Goal: Task Accomplishment & Management: Manage account settings

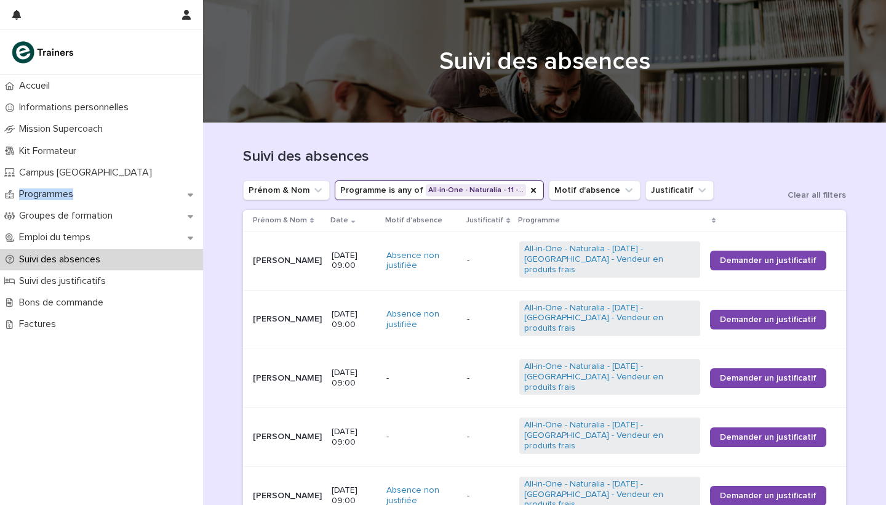
scroll to position [126, 0]
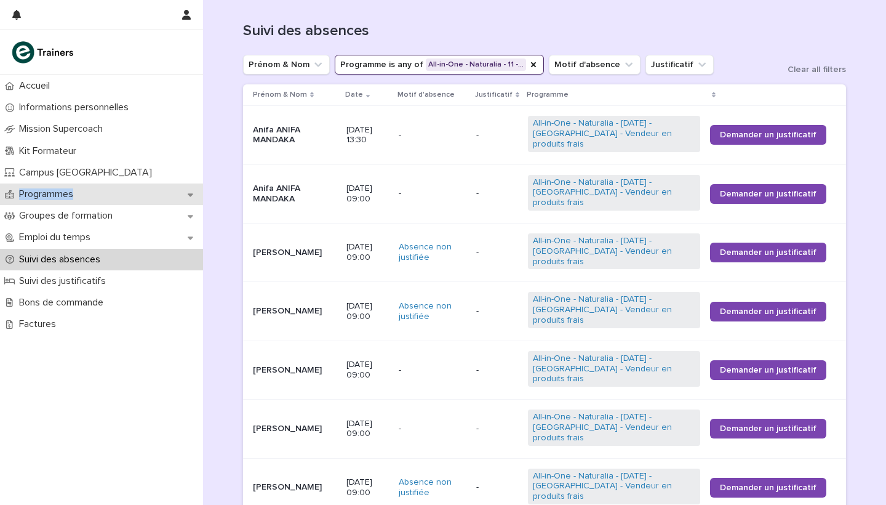
click at [58, 194] on p "Programmes" at bounding box center [48, 194] width 69 height 12
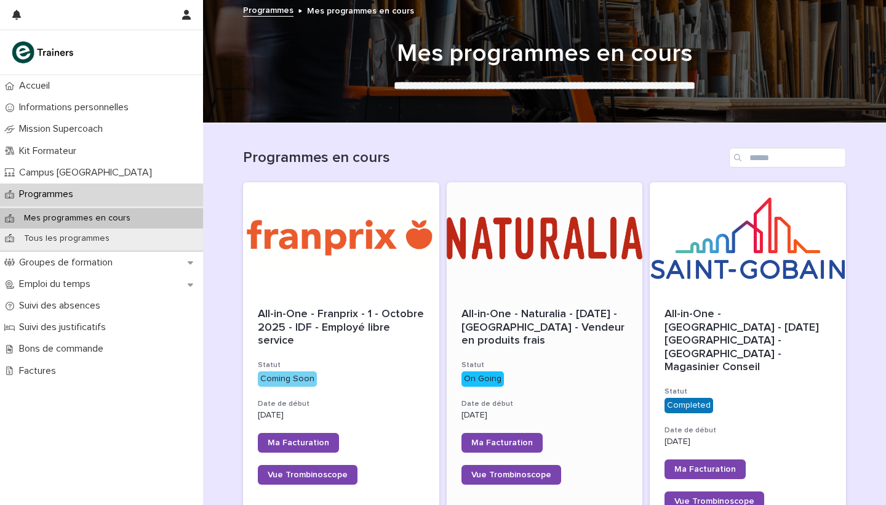
click at [567, 255] on div at bounding box center [545, 237] width 196 height 111
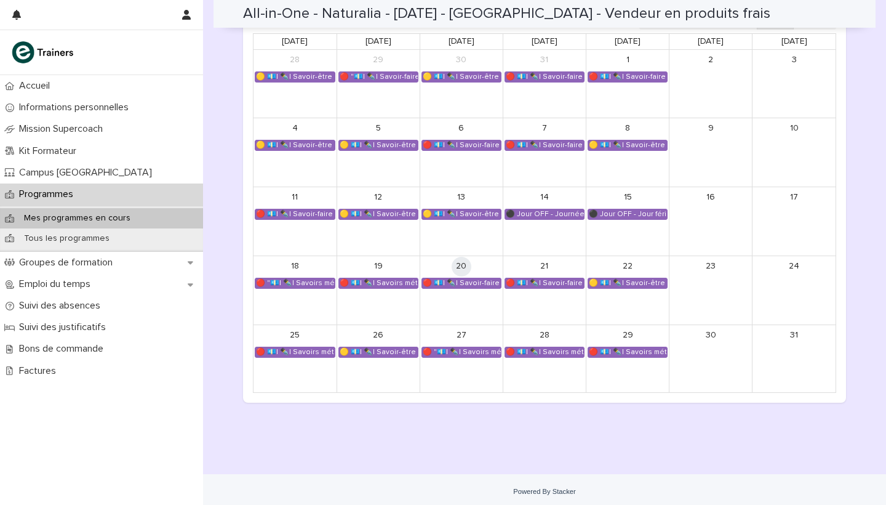
scroll to position [799, 0]
click at [457, 279] on div "🔴 💶| ✒️| Savoir-faire métier - Conduite de l’entretien de vente et conseil clie…" at bounding box center [461, 284] width 79 height 10
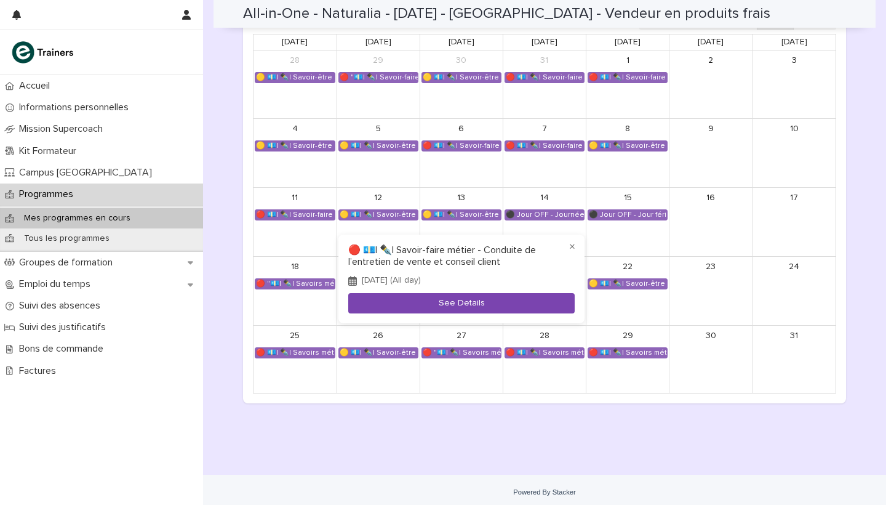
click at [466, 301] on button "See Details" at bounding box center [461, 303] width 226 height 20
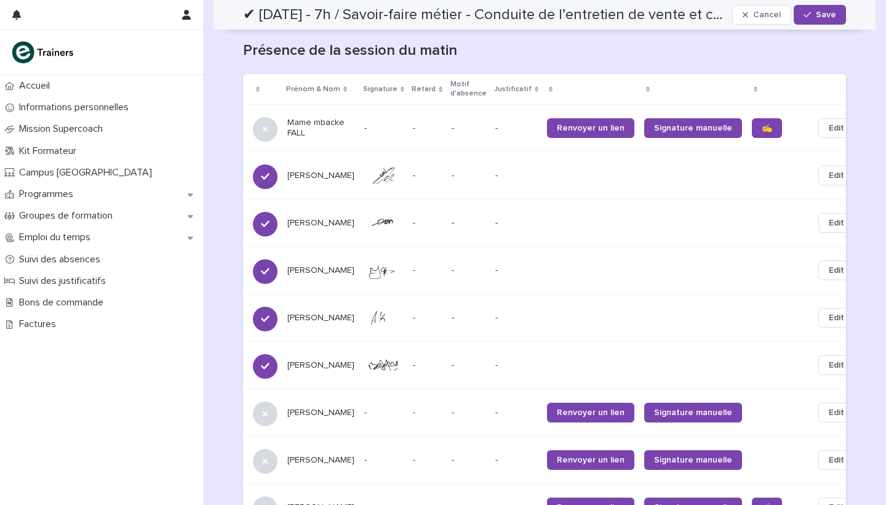
scroll to position [492, 0]
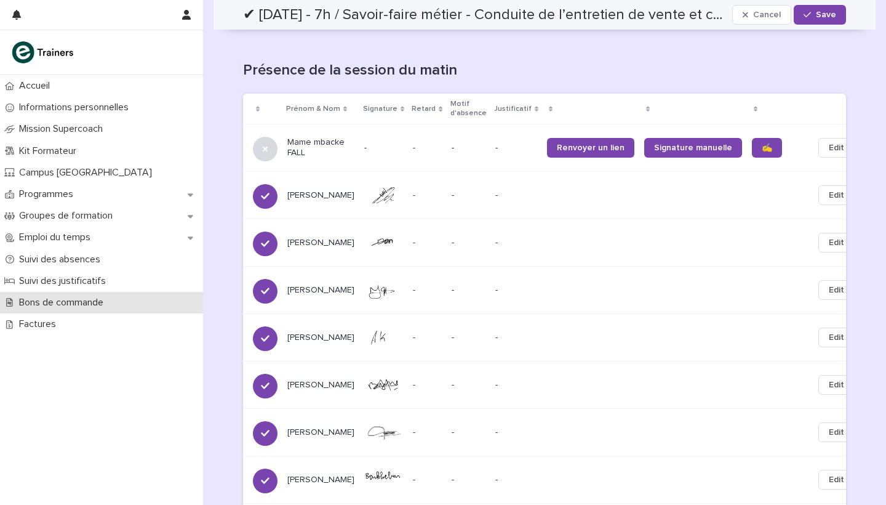
click at [82, 299] on p "Bons de commande" at bounding box center [63, 303] width 99 height 12
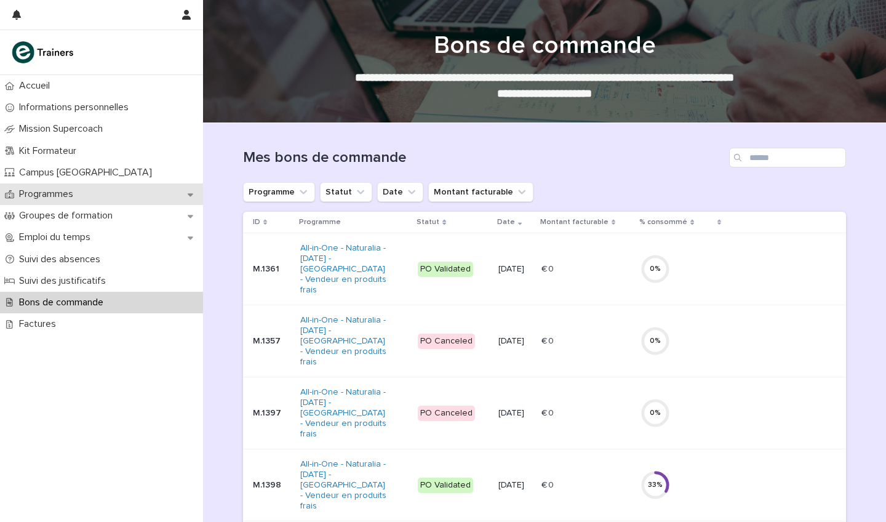
click at [57, 185] on div "Programmes" at bounding box center [101, 194] width 203 height 22
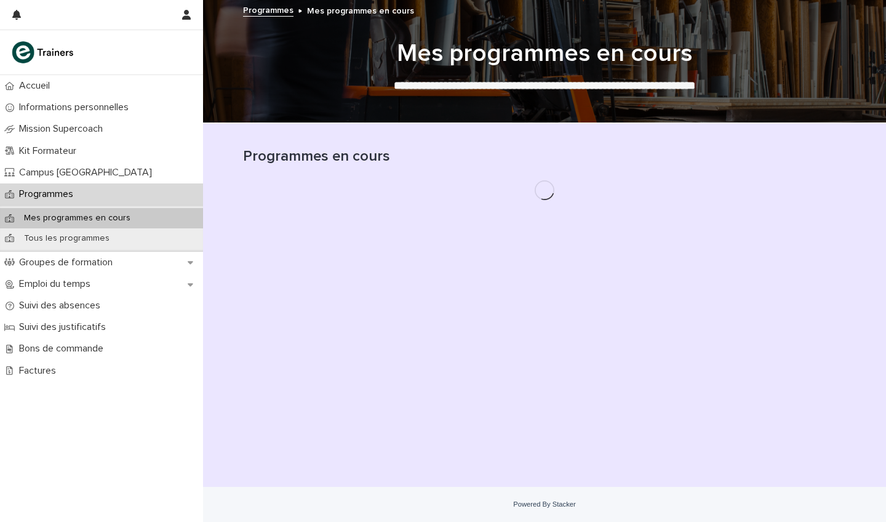
click at [60, 193] on p "Programmes" at bounding box center [48, 194] width 69 height 12
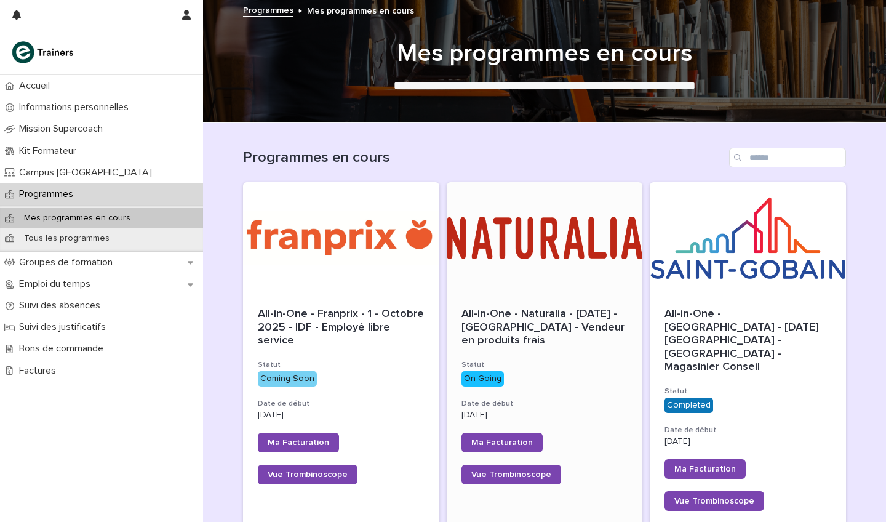
click at [535, 223] on div at bounding box center [545, 237] width 196 height 111
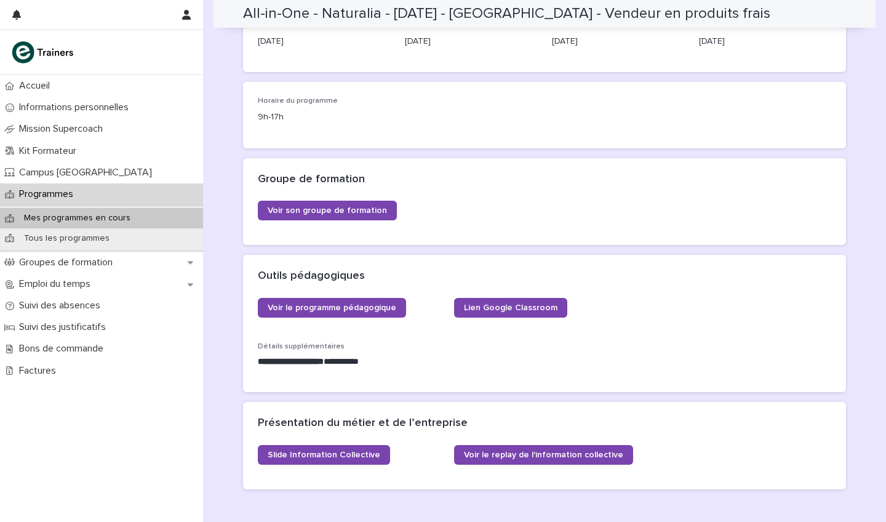
scroll to position [241, 0]
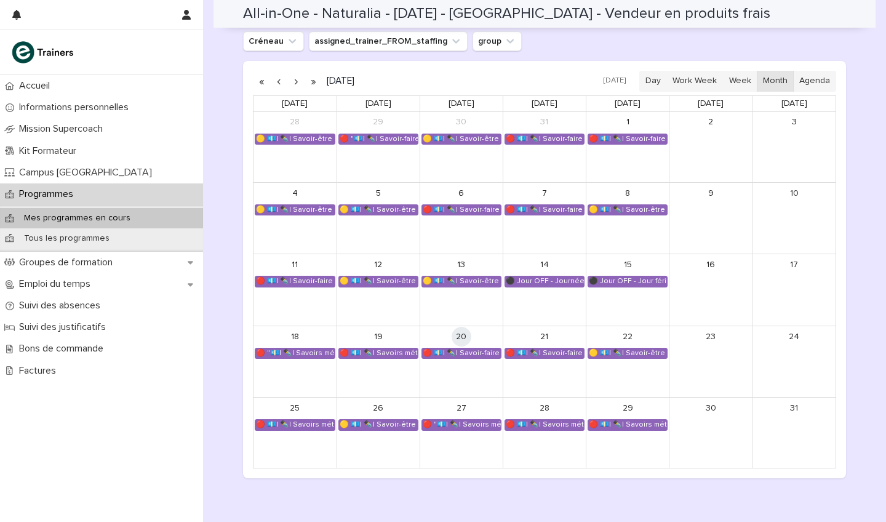
scroll to position [738, 0]
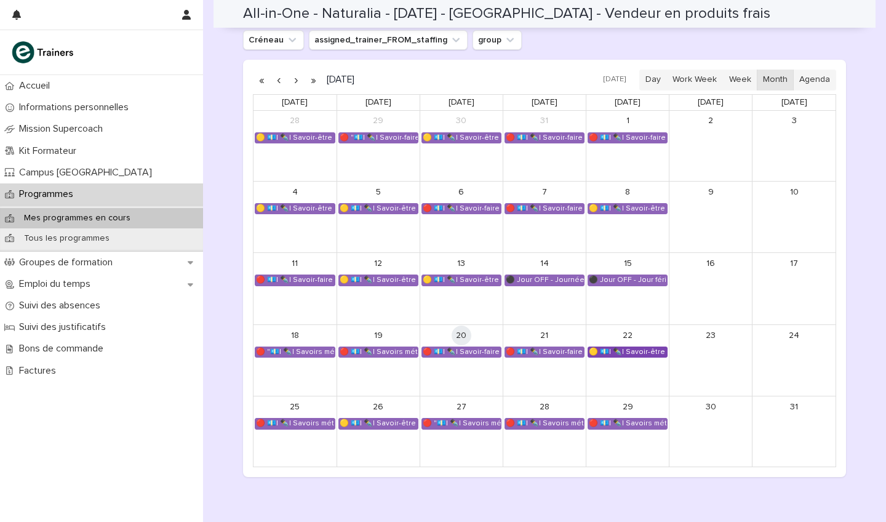
click at [636, 349] on div "🟡 💶| ✒️| Savoir-être métier - Maîtrise de la prise de parole en public et commu…" at bounding box center [627, 352] width 79 height 10
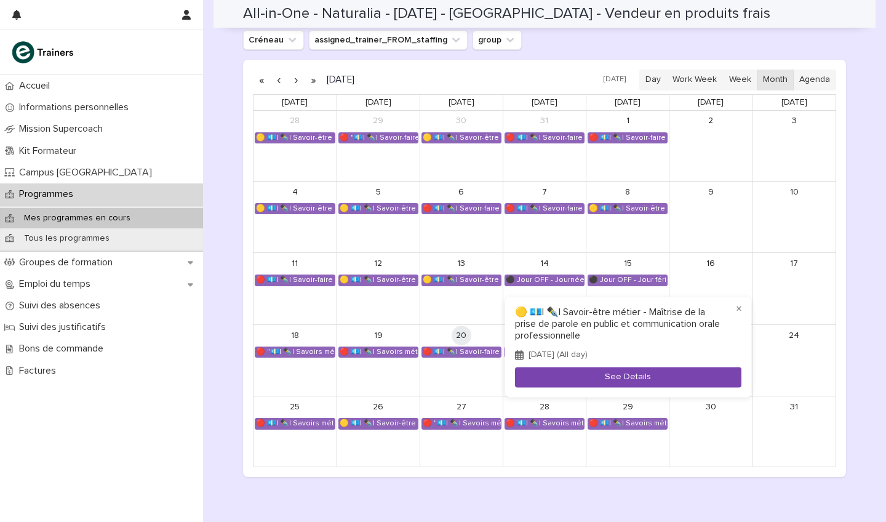
click at [636, 370] on button "See Details" at bounding box center [628, 377] width 226 height 20
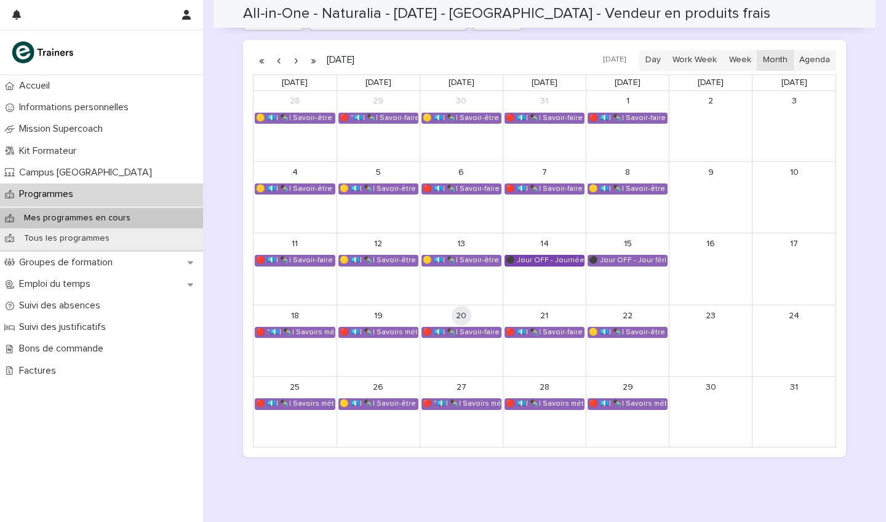
scroll to position [759, 0]
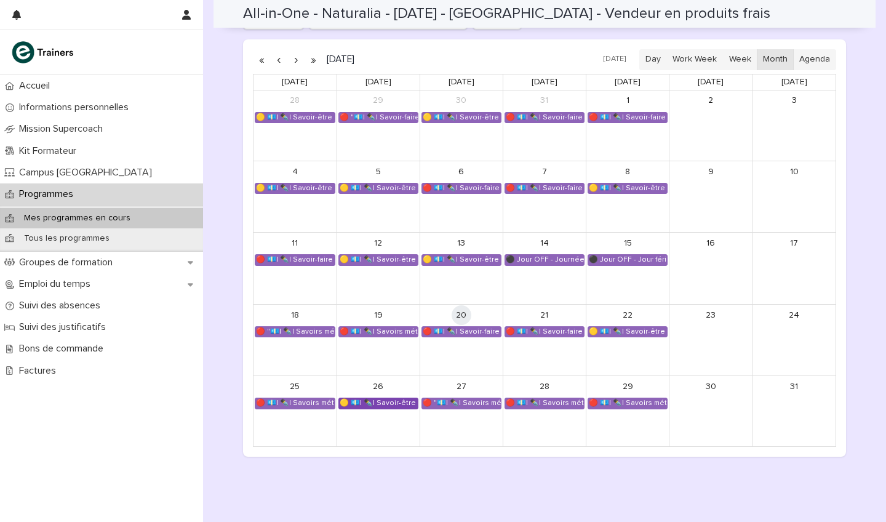
click at [381, 398] on div "🟡 💶| ✒️| Savoir-être métier - Maîtrise de la prise de parole en public et commu…" at bounding box center [378, 403] width 79 height 10
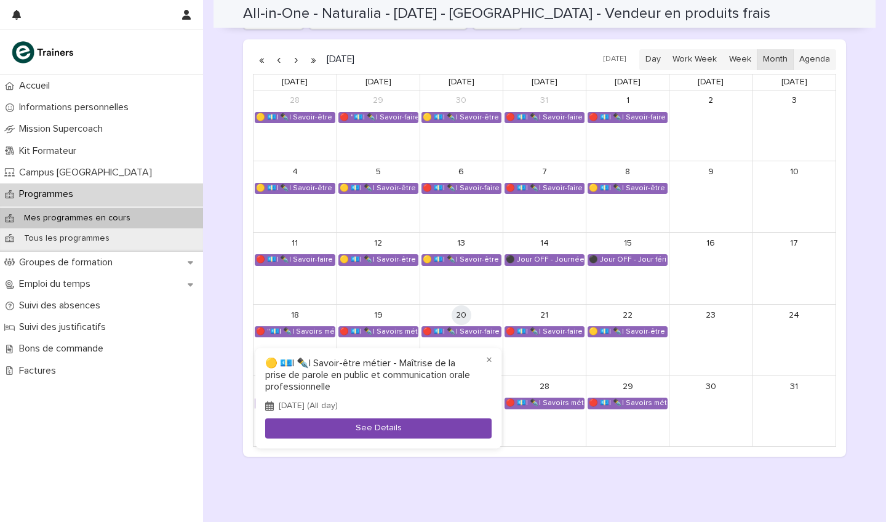
click at [411, 426] on button "See Details" at bounding box center [378, 428] width 226 height 20
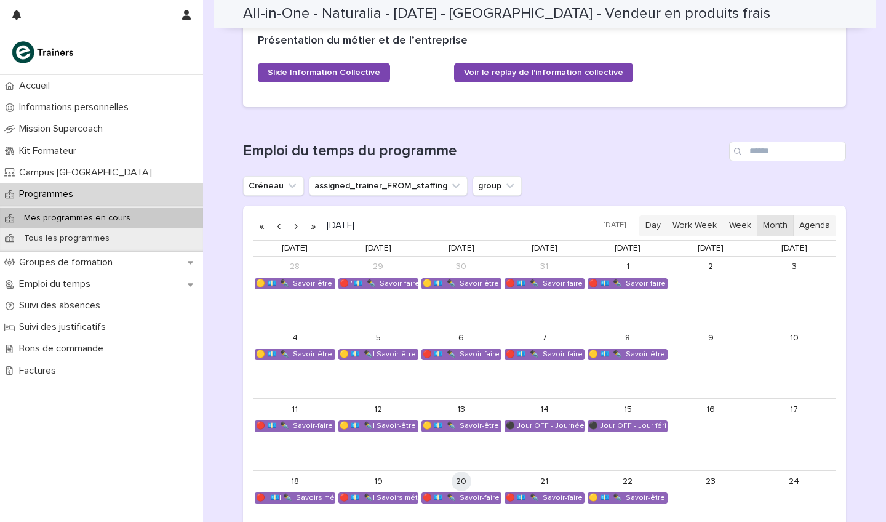
scroll to position [689, 0]
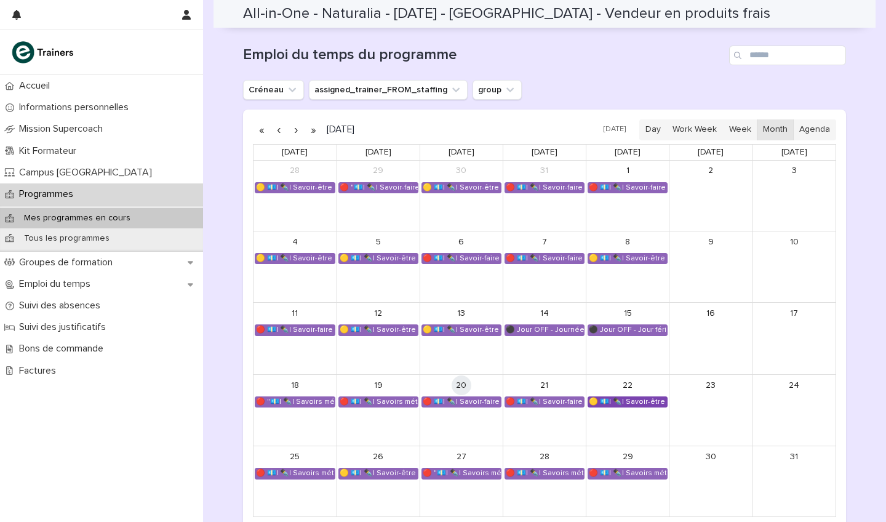
click at [639, 397] on div "🟡 💶| ✒️| Savoir-être métier - Maîtrise de la prise de parole en public et commu…" at bounding box center [627, 402] width 79 height 10
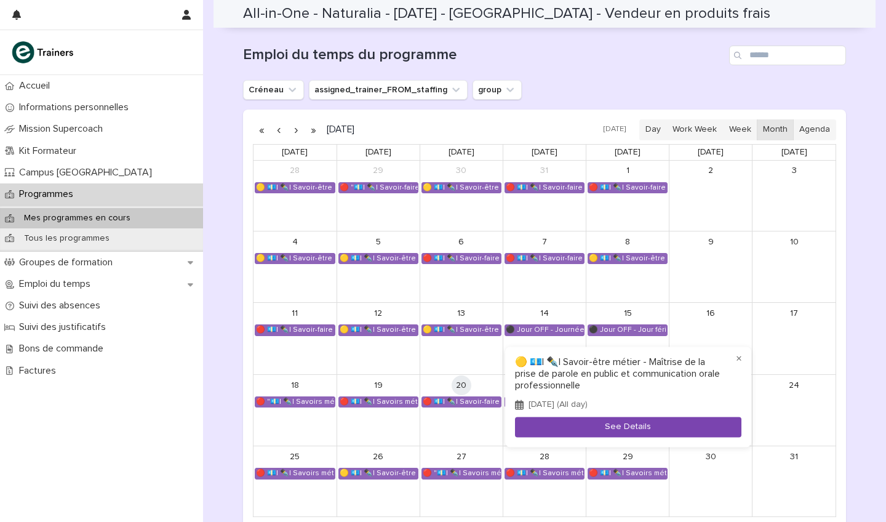
click at [642, 425] on button "See Details" at bounding box center [628, 427] width 226 height 20
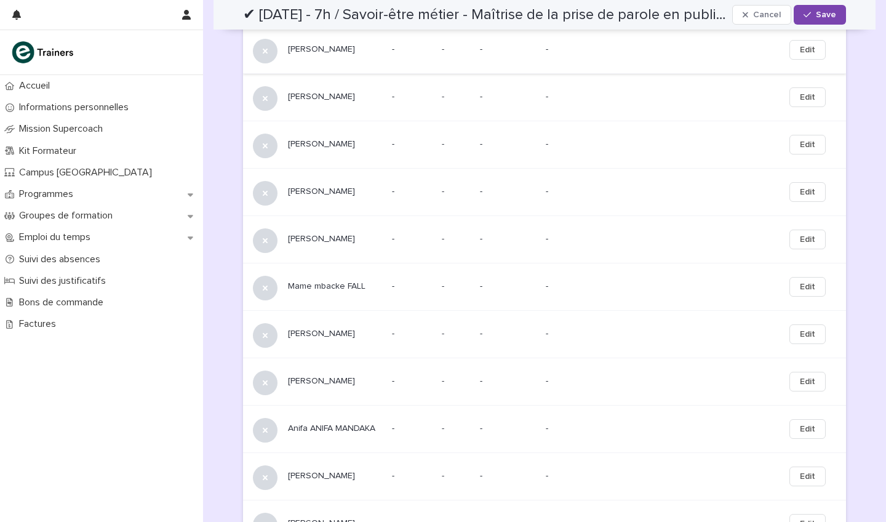
scroll to position [383, 0]
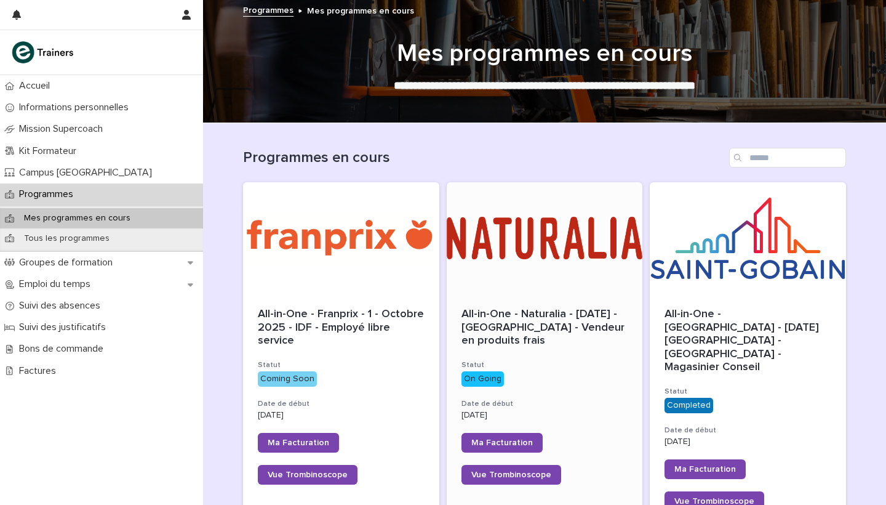
click at [512, 228] on div at bounding box center [545, 237] width 196 height 111
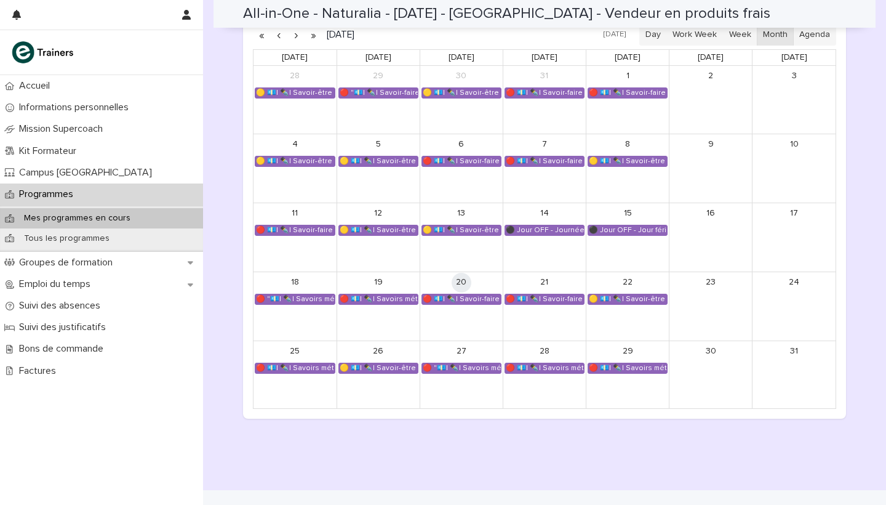
scroll to position [784, 0]
click at [300, 295] on div "🔴 "💶| ✒️| Savoirs métier - Découvrir le métier de vendeur en produits frais, bi…" at bounding box center [294, 299] width 79 height 10
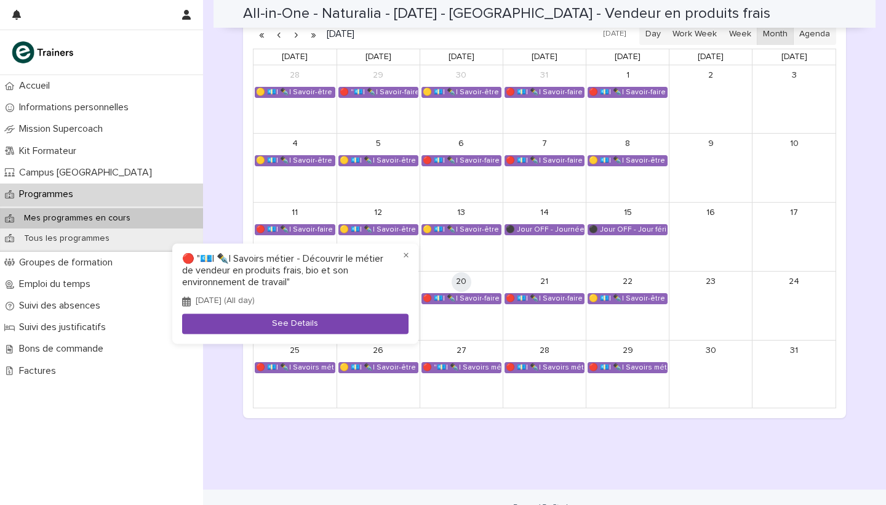
click at [321, 321] on button "See Details" at bounding box center [295, 324] width 226 height 20
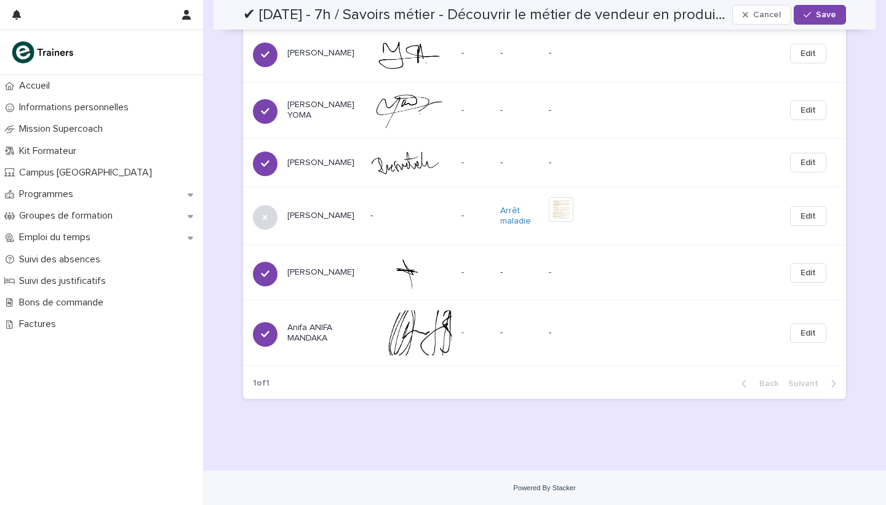
scroll to position [2040, 0]
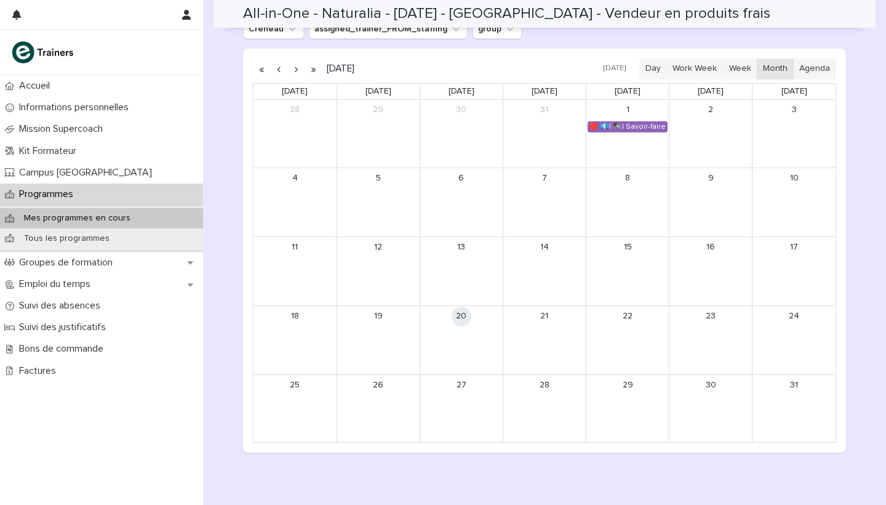
scroll to position [793, 0]
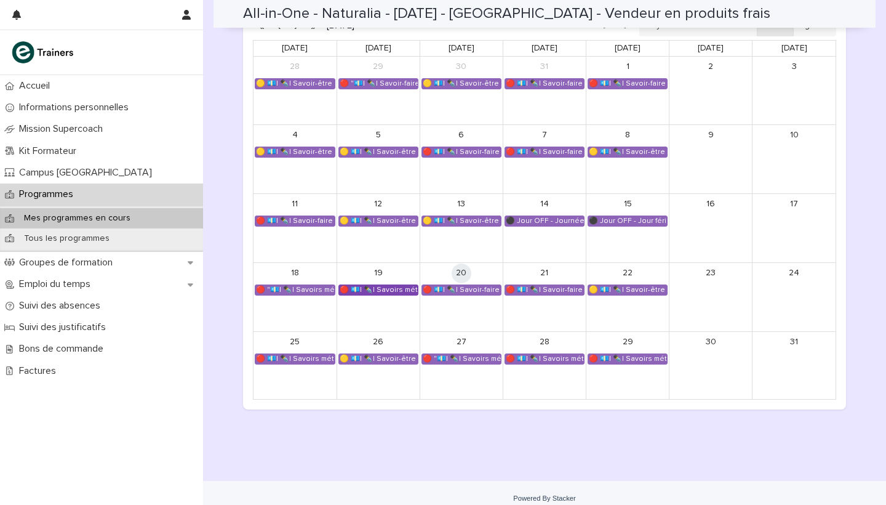
click at [390, 287] on div "🔴 💶| ✒️| Savoirs métier - Connaître les produits et enjeux du commerce bio" at bounding box center [378, 290] width 79 height 10
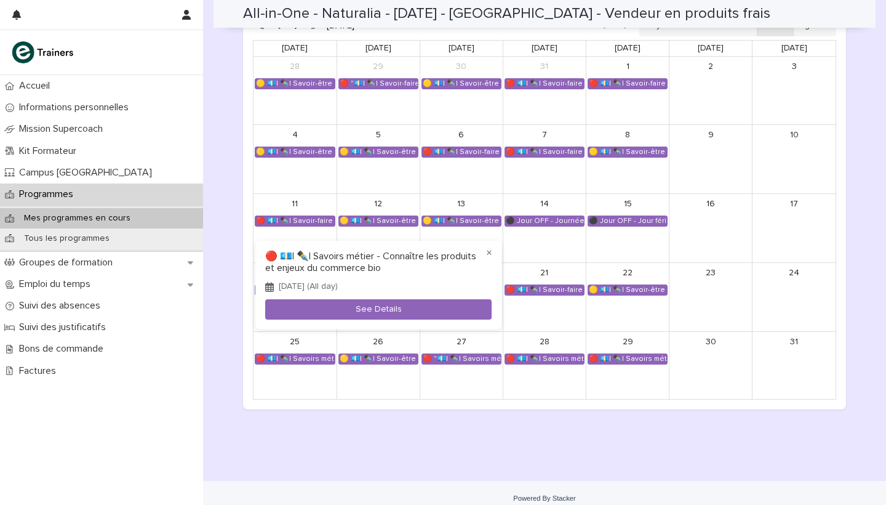
click at [416, 425] on div at bounding box center [443, 252] width 886 height 505
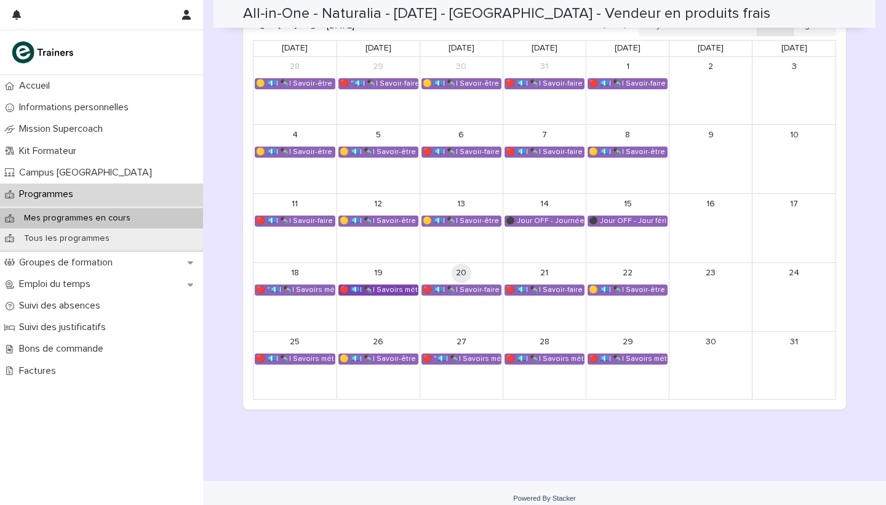
click at [386, 286] on div "🔴 💶| ✒️| Savoirs métier - Connaître les produits et enjeux du commerce bio" at bounding box center [378, 290] width 79 height 10
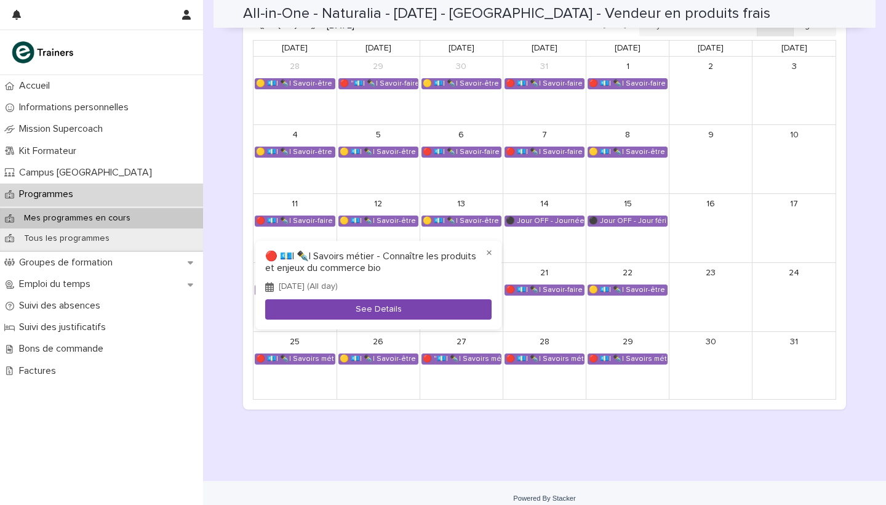
click at [391, 307] on button "See Details" at bounding box center [378, 309] width 226 height 20
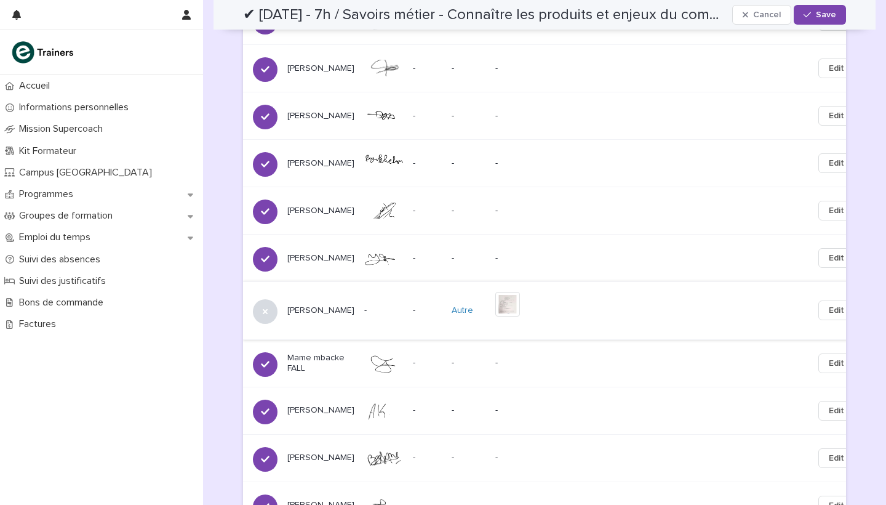
scroll to position [712, 0]
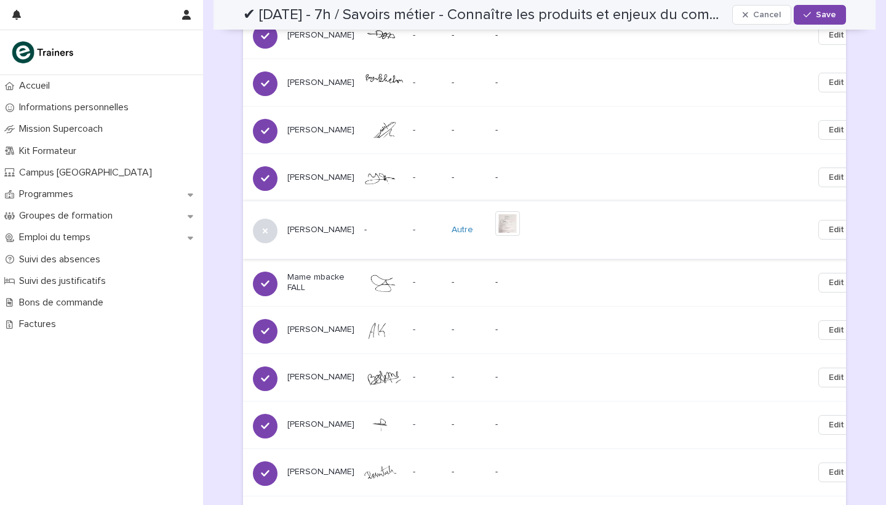
click at [497, 211] on img at bounding box center [507, 223] width 25 height 25
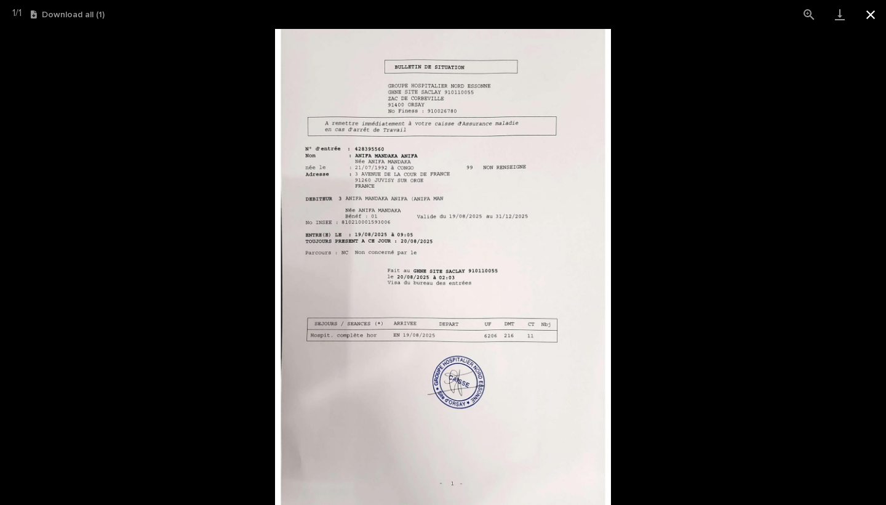
click at [876, 12] on button "Close gallery" at bounding box center [870, 14] width 31 height 29
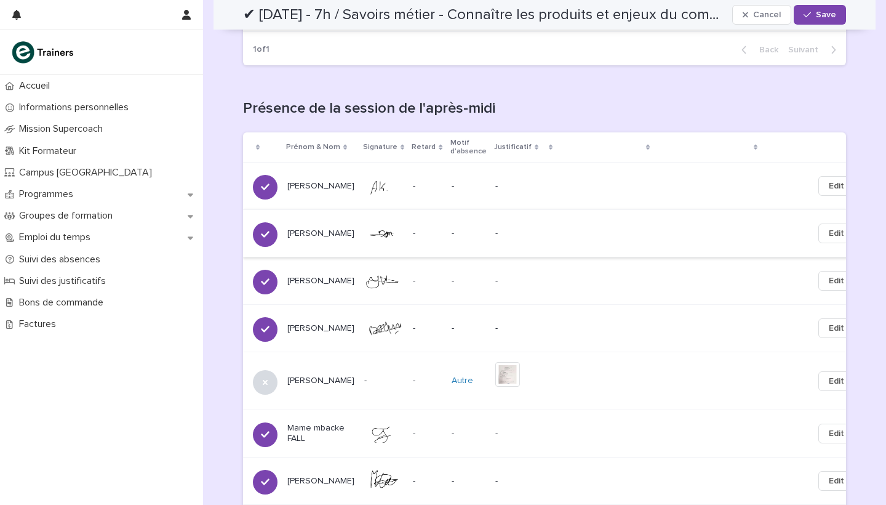
scroll to position [1241, 0]
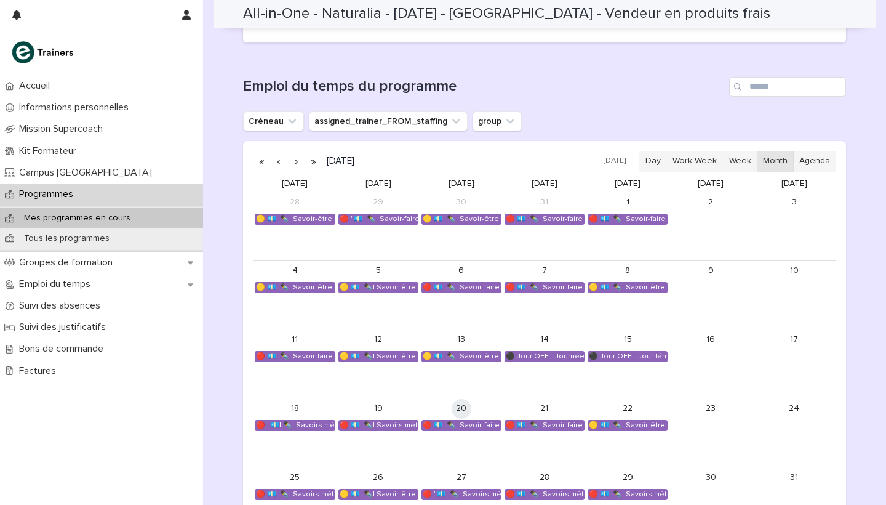
scroll to position [705, 0]
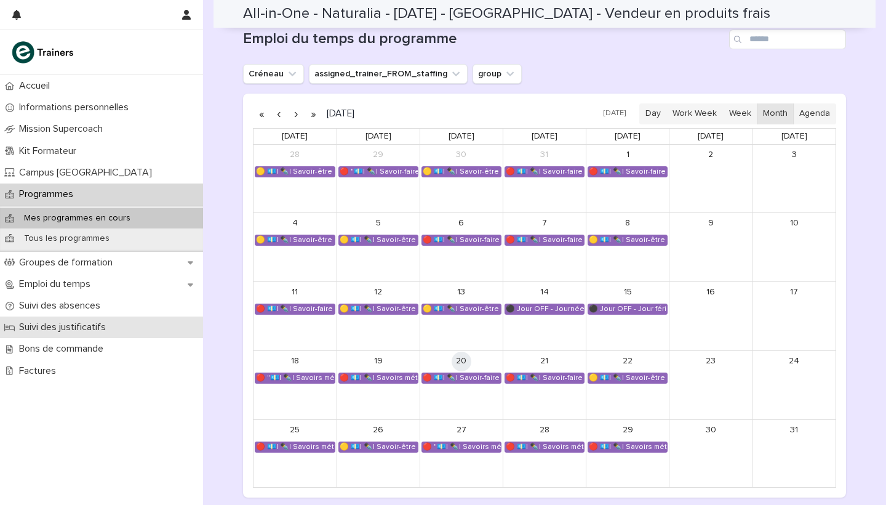
click at [79, 326] on p "Suivi des justificatifs" at bounding box center [65, 327] width 102 height 12
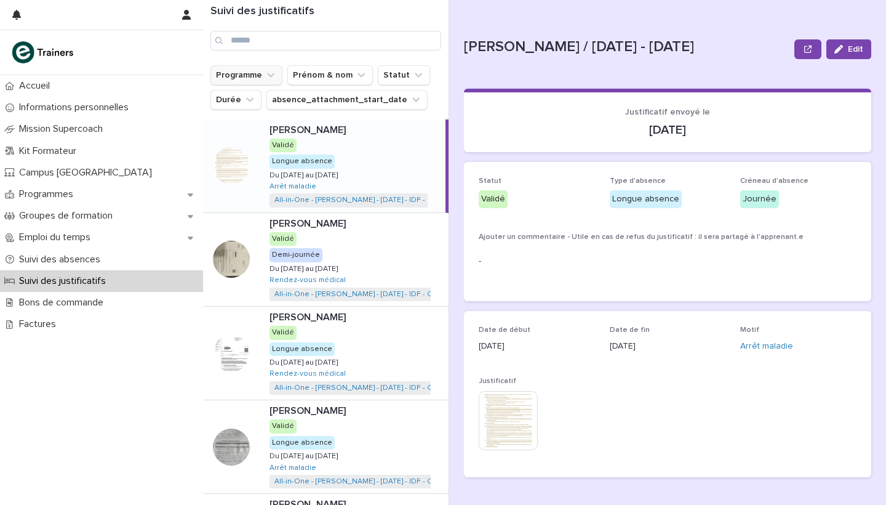
click at [271, 73] on icon "Programme" at bounding box center [271, 75] width 12 height 12
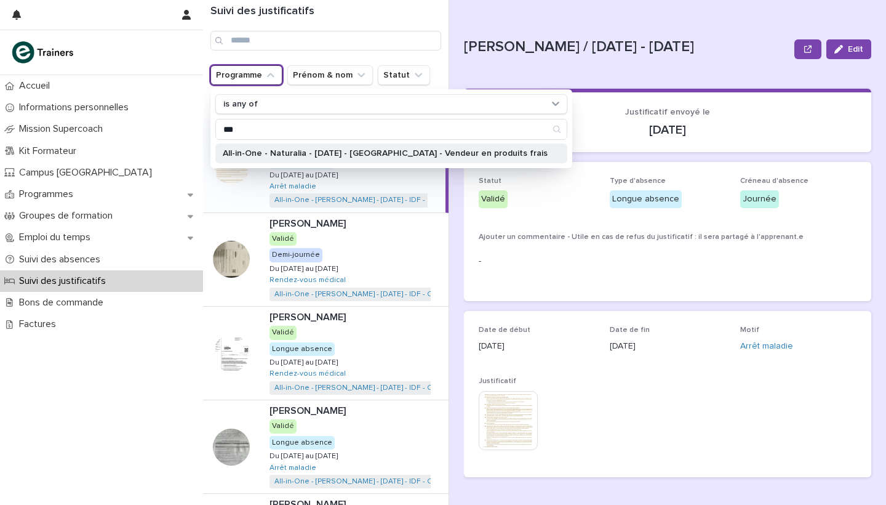
type input "***"
click at [324, 152] on p "All-in-One - Naturalia - [DATE] - [GEOGRAPHIC_DATA] - Vendeur en produits frais" at bounding box center [385, 153] width 325 height 9
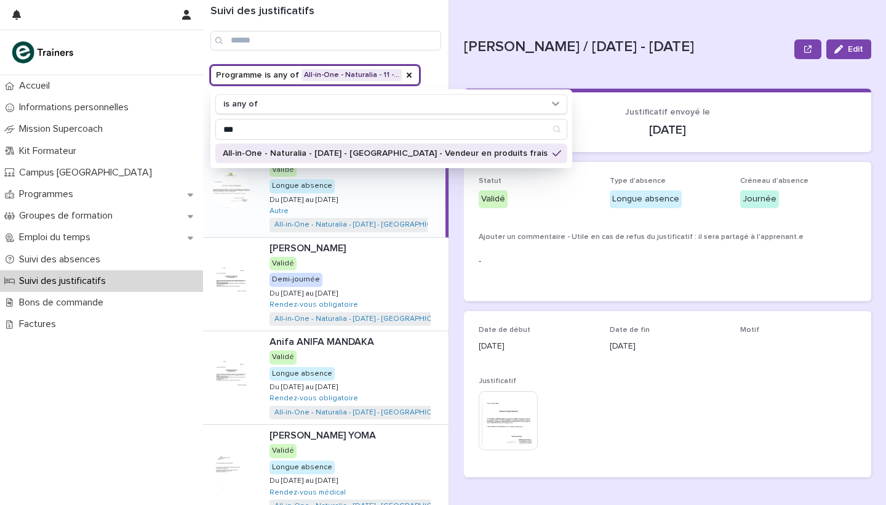
click at [436, 67] on div "Programme is any of All-in-One - Naturalia - 11 -… is any of *** All-in-One - N…" at bounding box center [346, 99] width 273 height 69
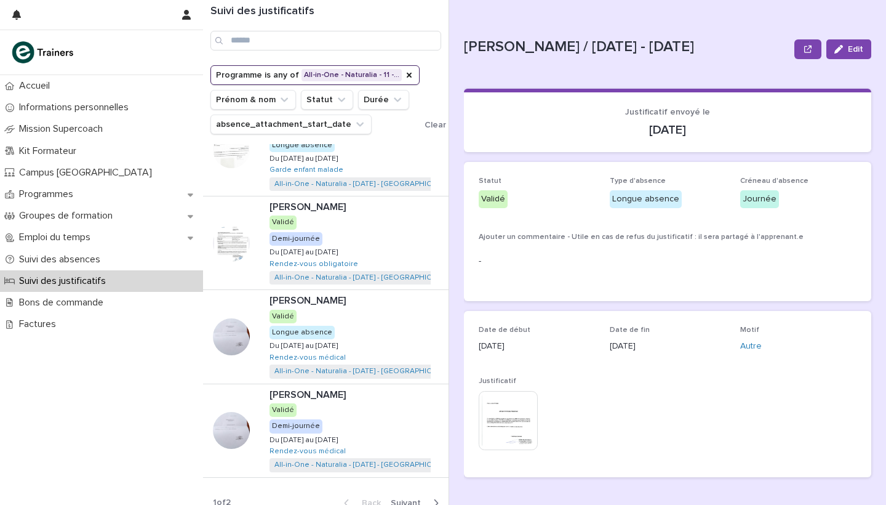
scroll to position [602, 0]
click at [336, 98] on icon "Statut" at bounding box center [341, 100] width 12 height 12
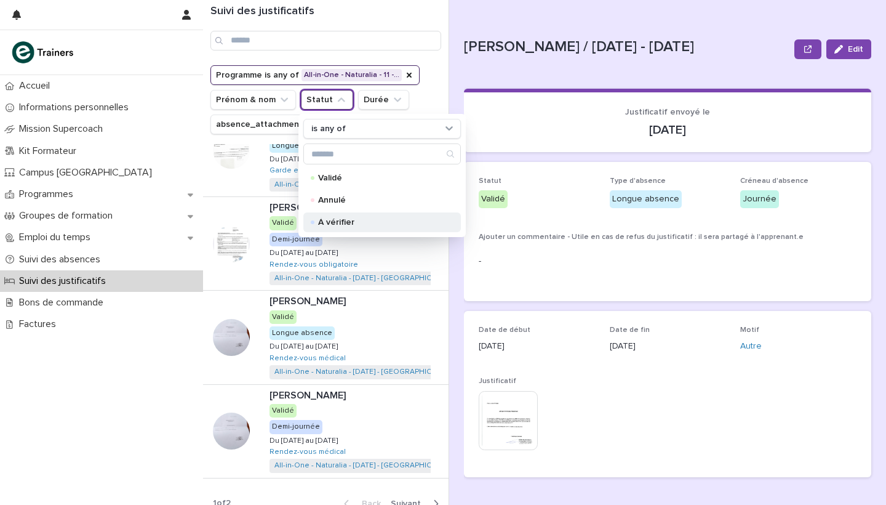
click at [345, 213] on div "À vérifier" at bounding box center [382, 222] width 158 height 20
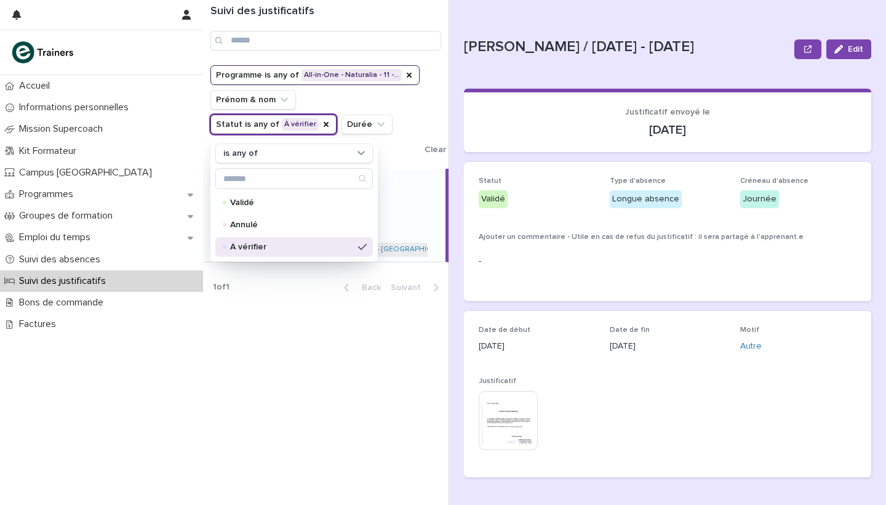
click at [442, 84] on div "Programme is any of All-in-One - Naturalia - 11 -… Prénom & nom Statut is any o…" at bounding box center [346, 112] width 273 height 94
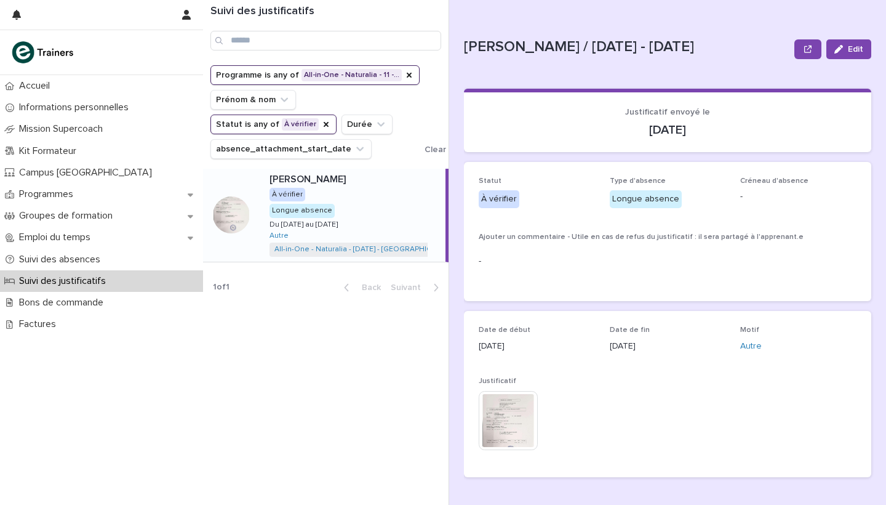
click at [364, 207] on div "[PERSON_NAME] BIAYI [PERSON_NAME] BIAYI TSHIBANGU À vérifier Longue absence Du …" at bounding box center [353, 215] width 186 height 93
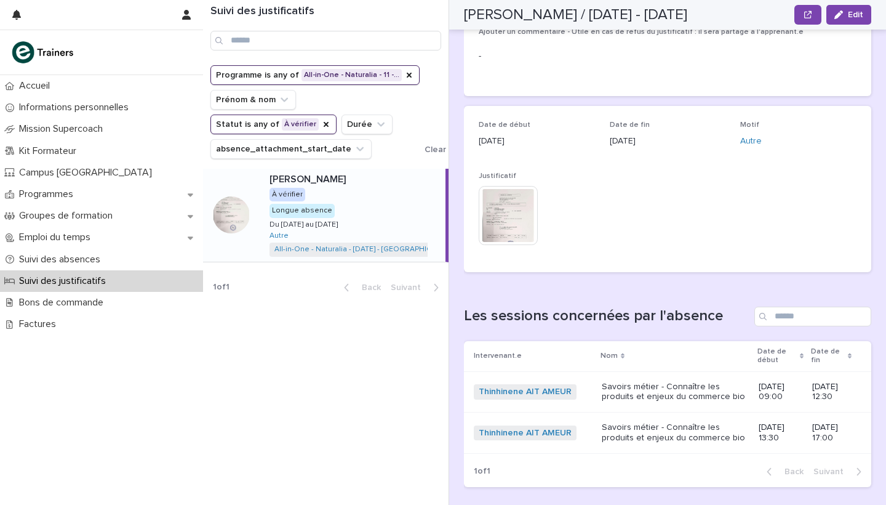
scroll to position [212, 0]
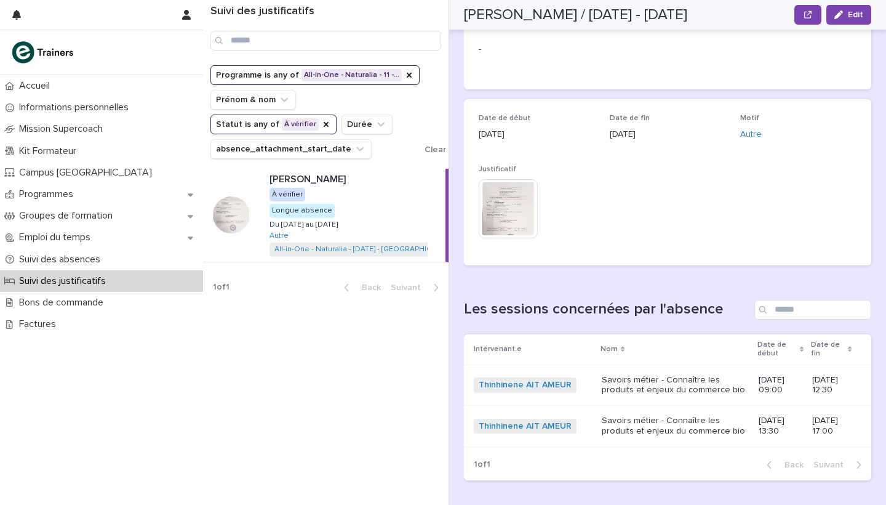
click at [526, 202] on img at bounding box center [508, 208] width 59 height 59
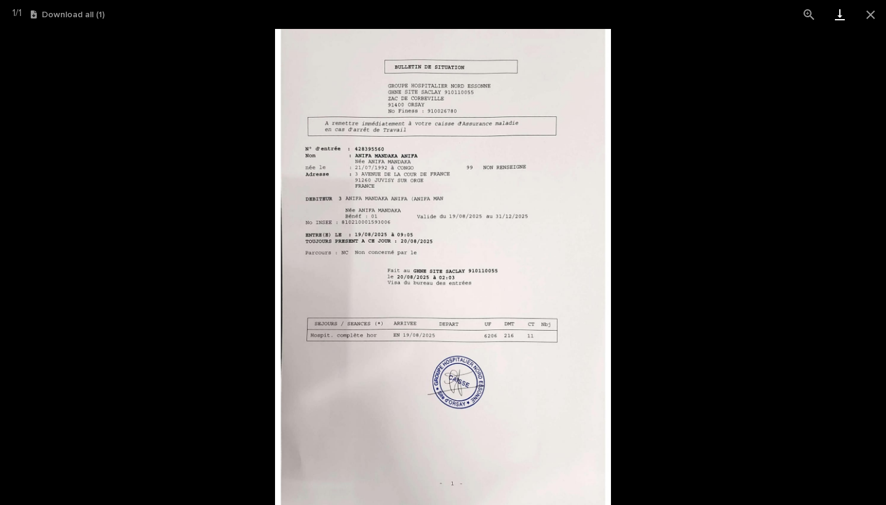
click at [844, 17] on link "Download" at bounding box center [840, 14] width 31 height 29
click at [872, 14] on button "Close gallery" at bounding box center [870, 14] width 31 height 29
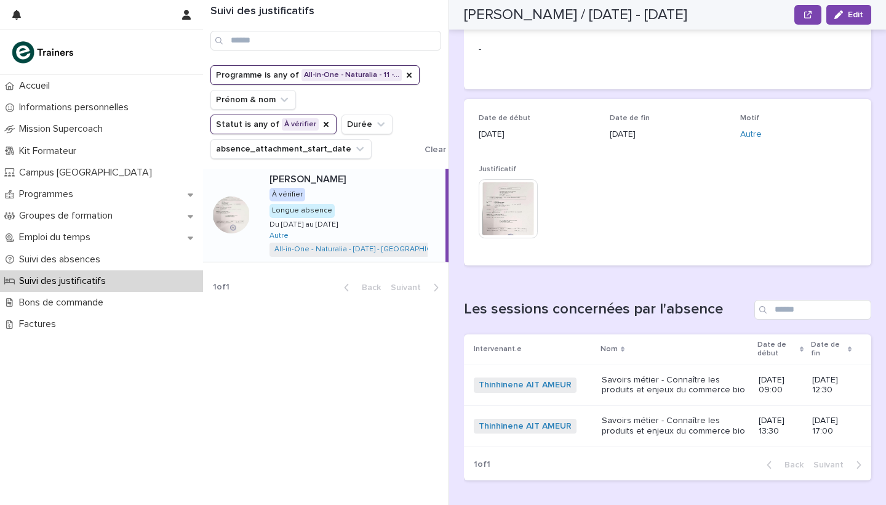
click at [522, 203] on img at bounding box center [508, 208] width 59 height 59
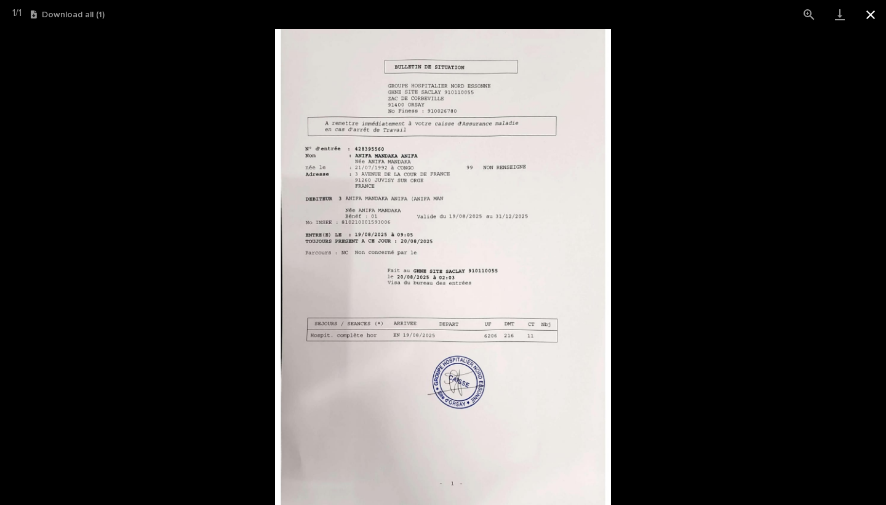
click at [877, 15] on button "Close gallery" at bounding box center [870, 14] width 31 height 29
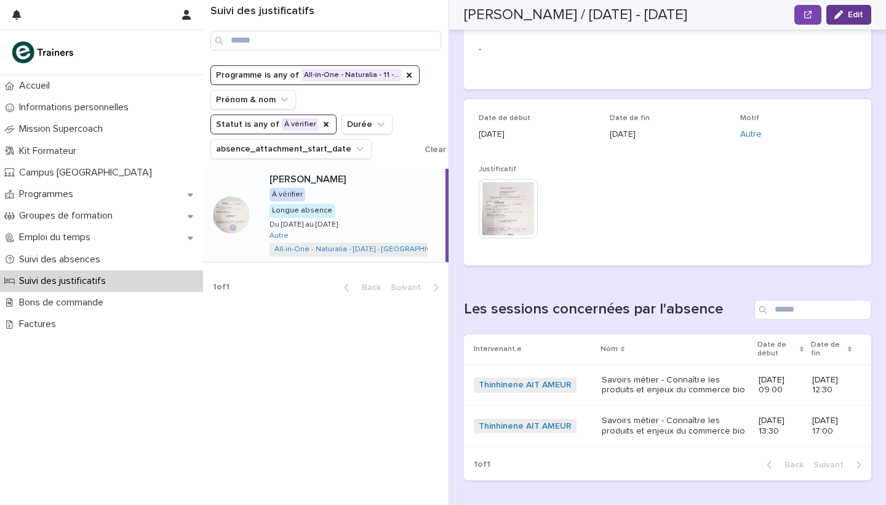
click at [845, 20] on button "Edit" at bounding box center [848, 15] width 45 height 20
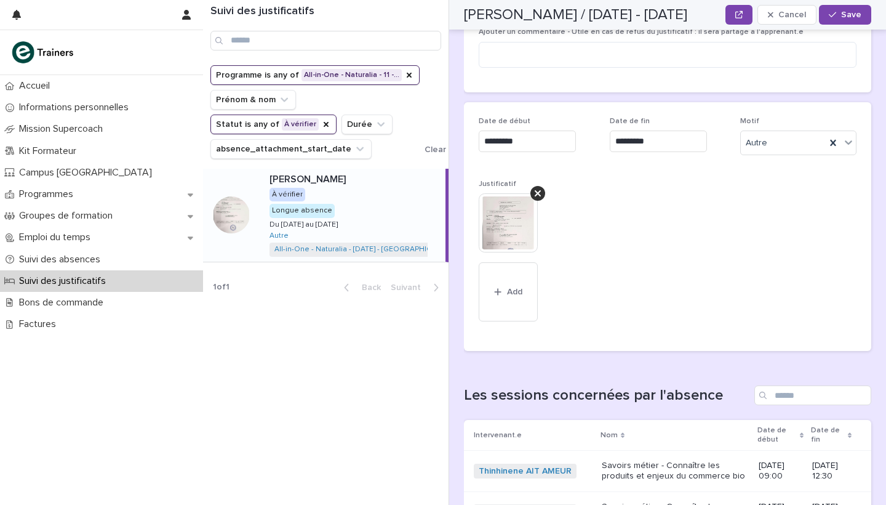
scroll to position [126, 0]
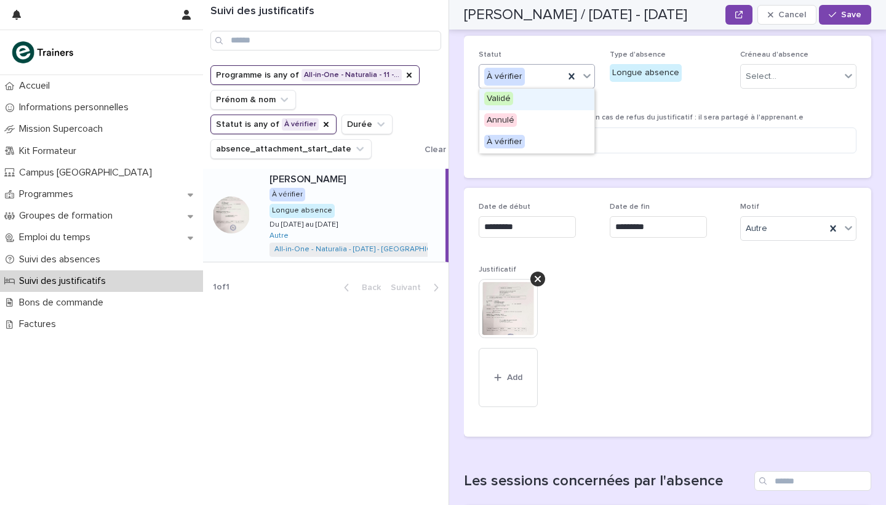
click at [536, 73] on div "À vérifier" at bounding box center [521, 76] width 85 height 20
click at [517, 96] on div "Validé" at bounding box center [536, 100] width 115 height 22
click at [828, 82] on div "Select..." at bounding box center [791, 76] width 100 height 20
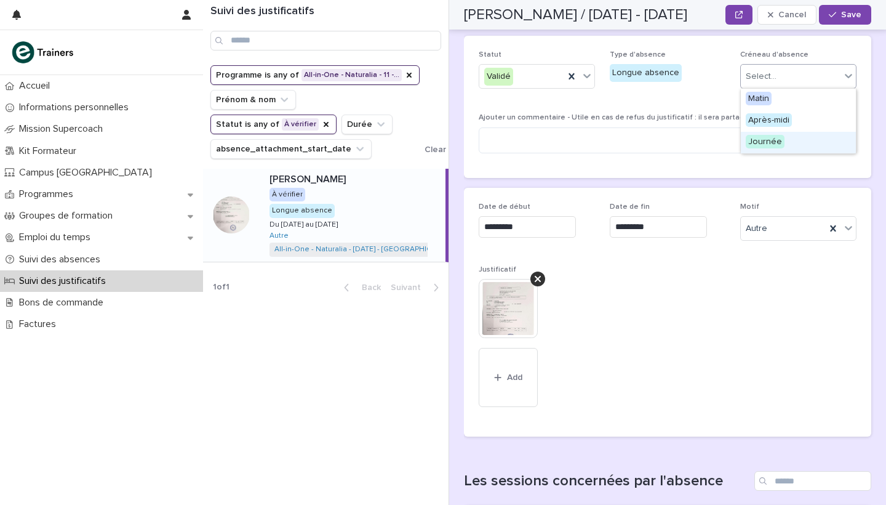
click at [780, 143] on span "Journée" at bounding box center [765, 142] width 39 height 14
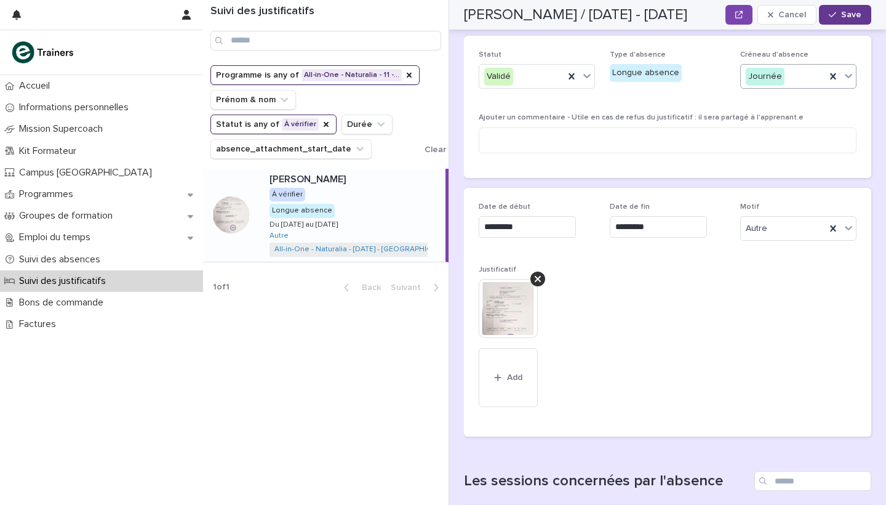
click at [849, 18] on span "Save" at bounding box center [851, 14] width 20 height 9
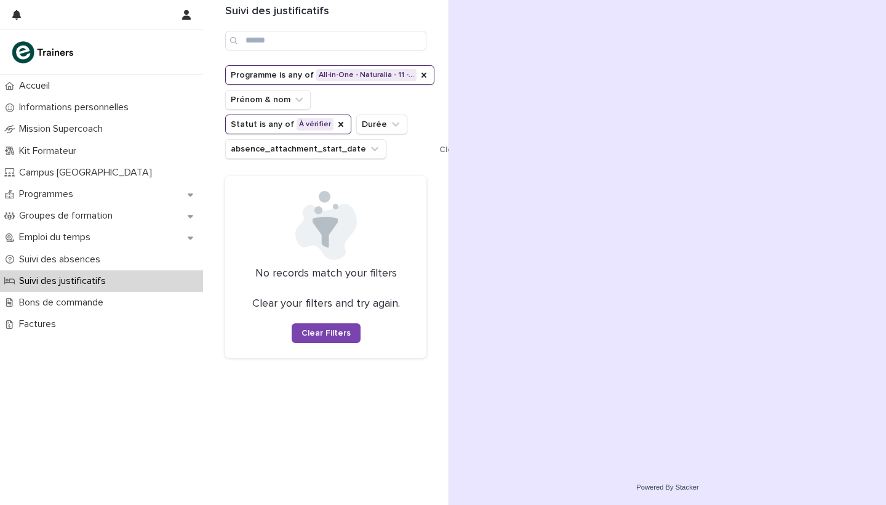
scroll to position [0, 0]
click at [92, 193] on div "Programmes" at bounding box center [101, 194] width 203 height 22
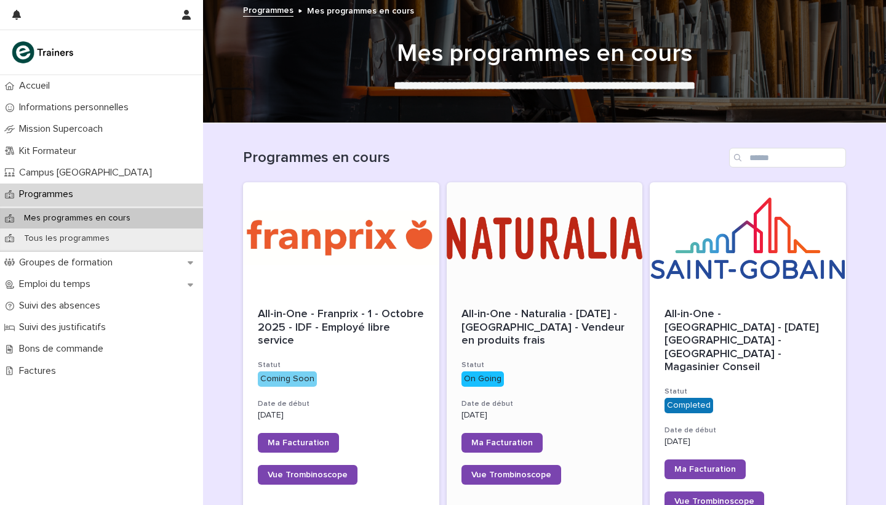
click at [534, 263] on div at bounding box center [545, 237] width 196 height 111
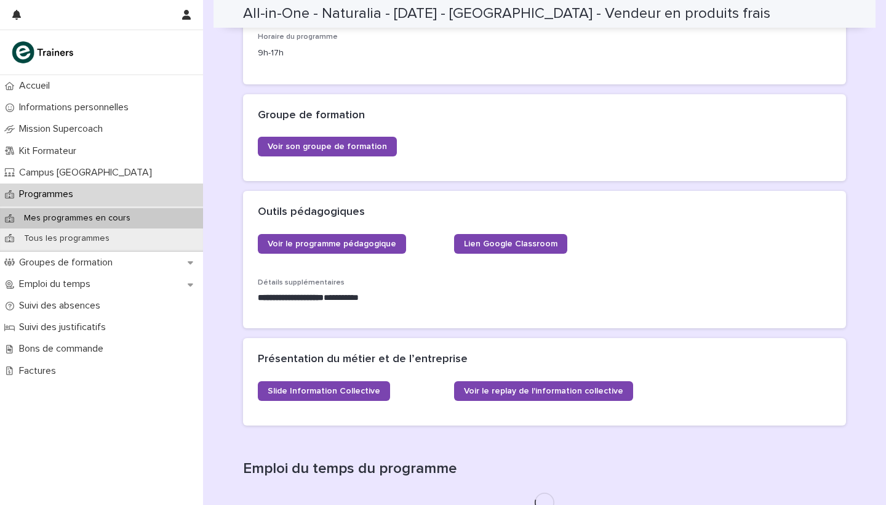
scroll to position [345, 0]
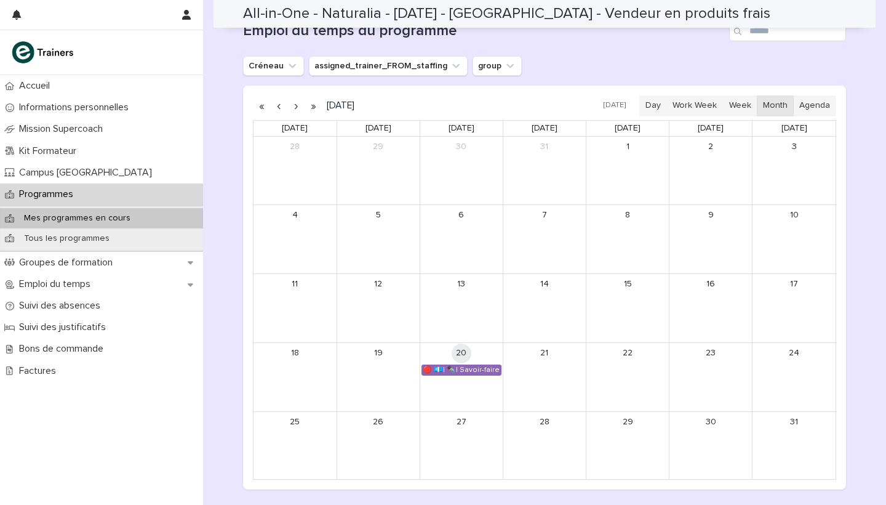
scroll to position [719, 0]
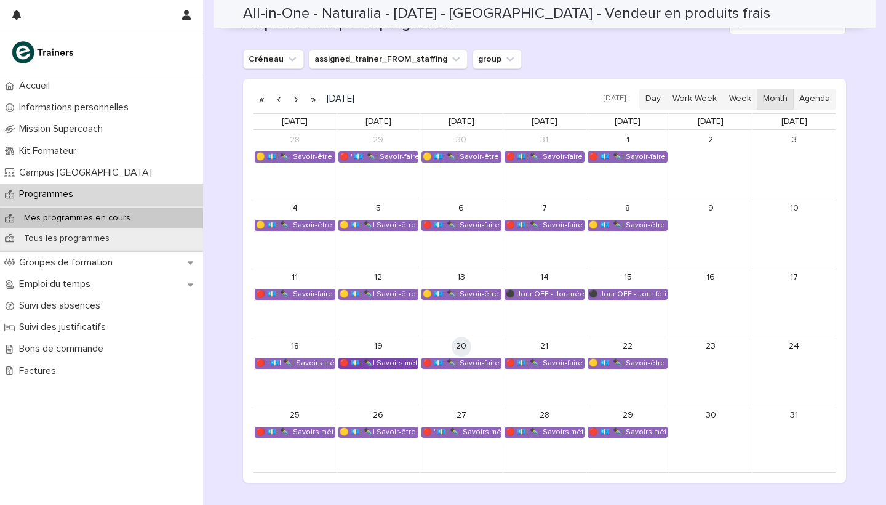
click at [390, 359] on div "🔴 💶| ✒️| Savoirs métier - Connaître les produits et enjeux du commerce bio" at bounding box center [378, 363] width 79 height 10
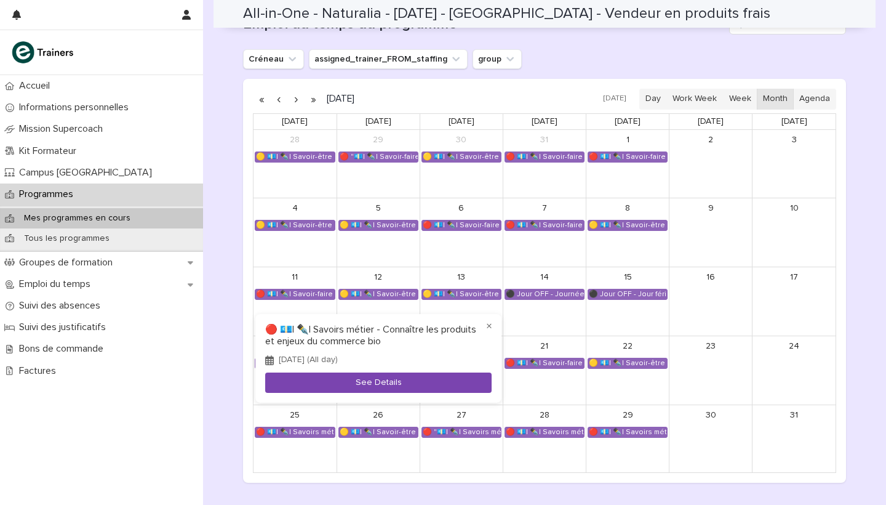
click at [398, 383] on button "See Details" at bounding box center [378, 382] width 226 height 20
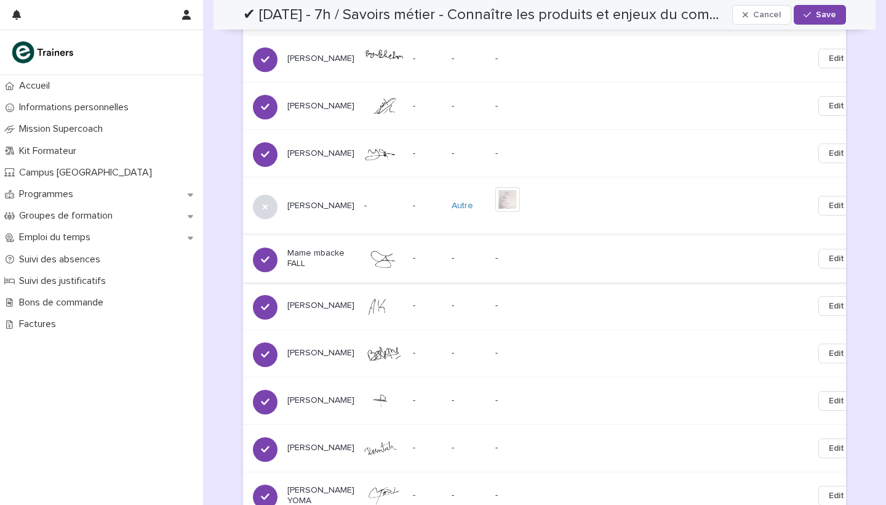
scroll to position [737, 0]
click at [495, 186] on img at bounding box center [507, 198] width 25 height 25
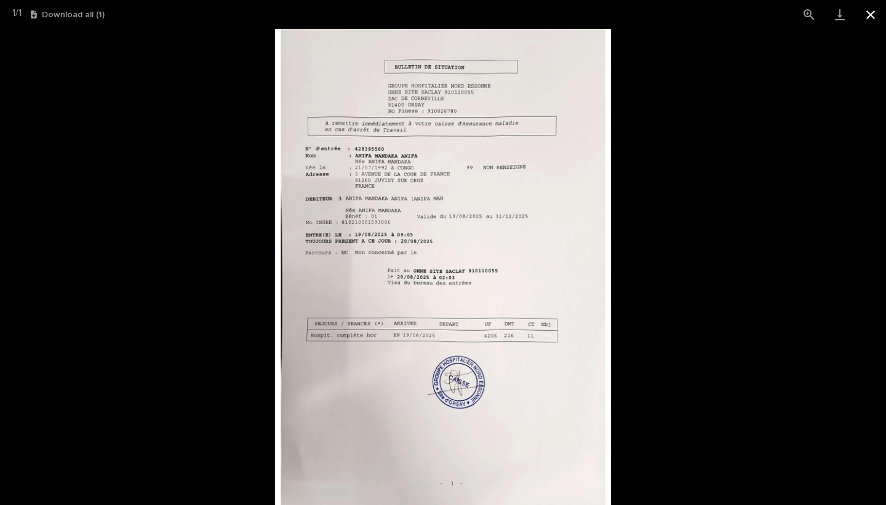
click at [876, 21] on button "Close gallery" at bounding box center [870, 14] width 31 height 29
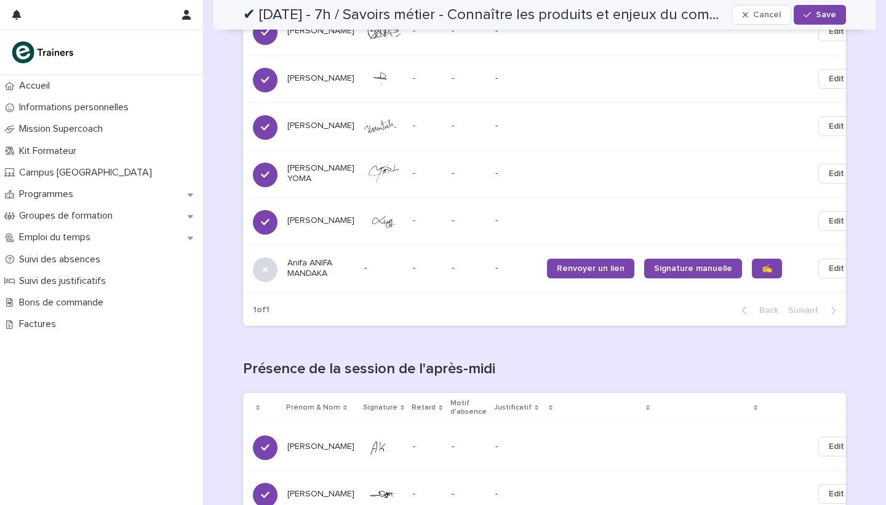
scroll to position [1066, 0]
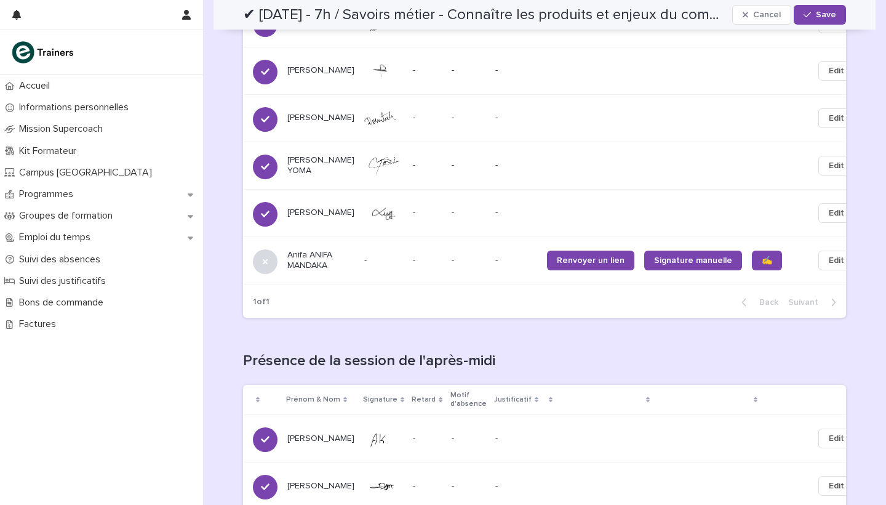
click at [829, 258] on span "Edit" at bounding box center [836, 260] width 15 height 12
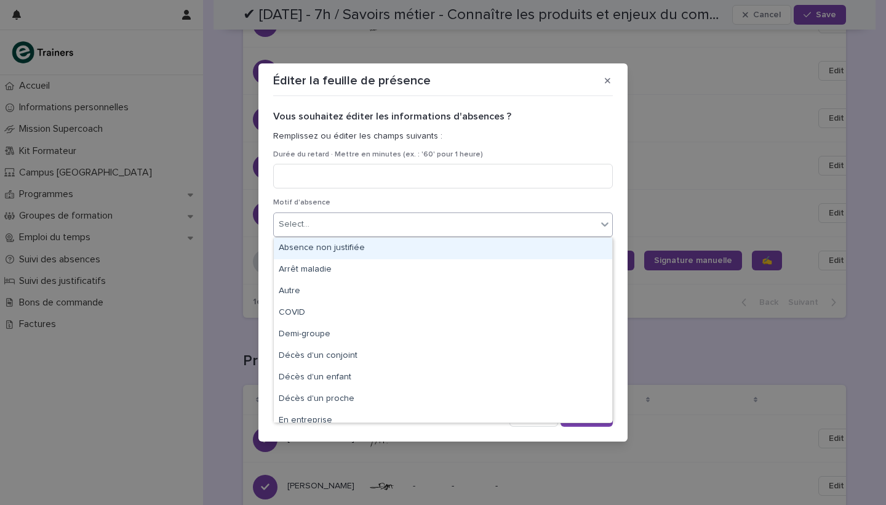
click at [404, 225] on div "Select..." at bounding box center [435, 224] width 323 height 20
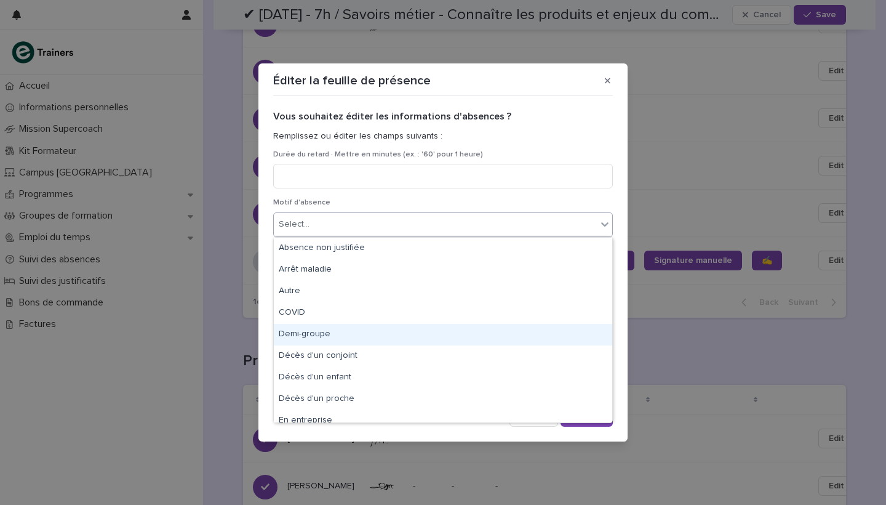
scroll to position [0, 0]
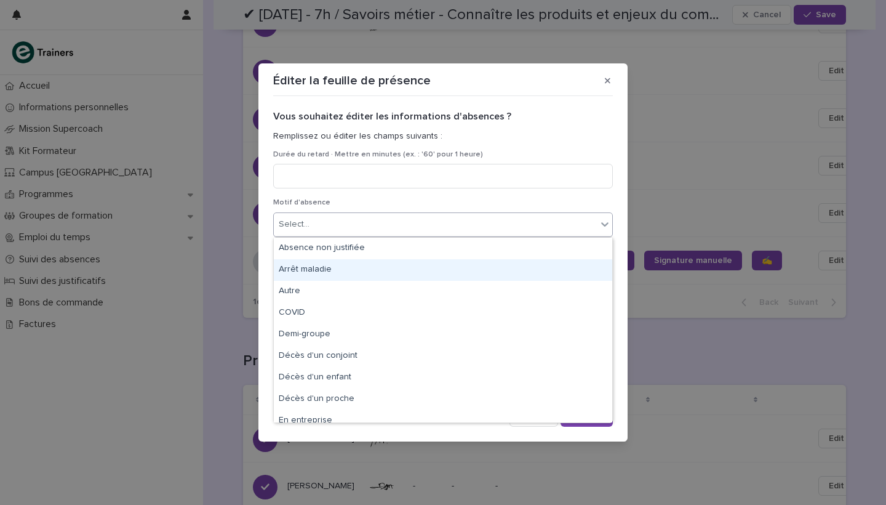
click at [386, 270] on div "Arrêt maladie" at bounding box center [443, 270] width 338 height 22
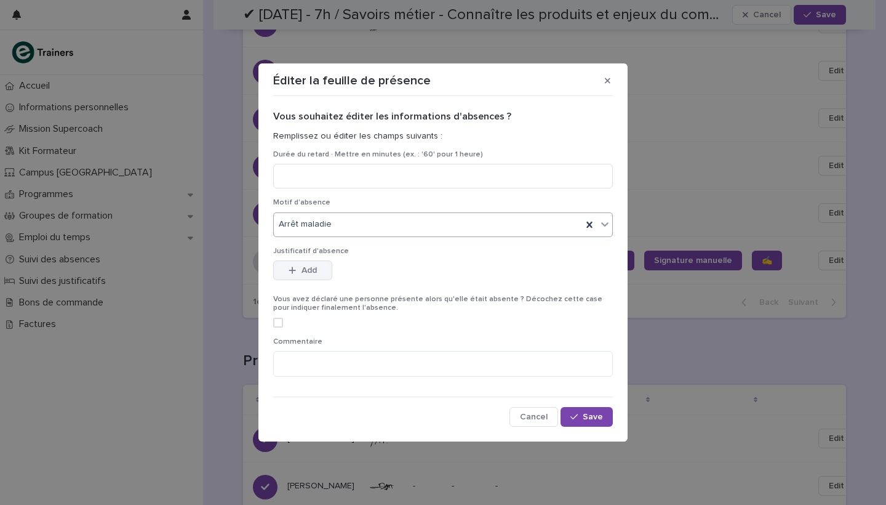
click at [316, 271] on span "Add" at bounding box center [309, 270] width 15 height 9
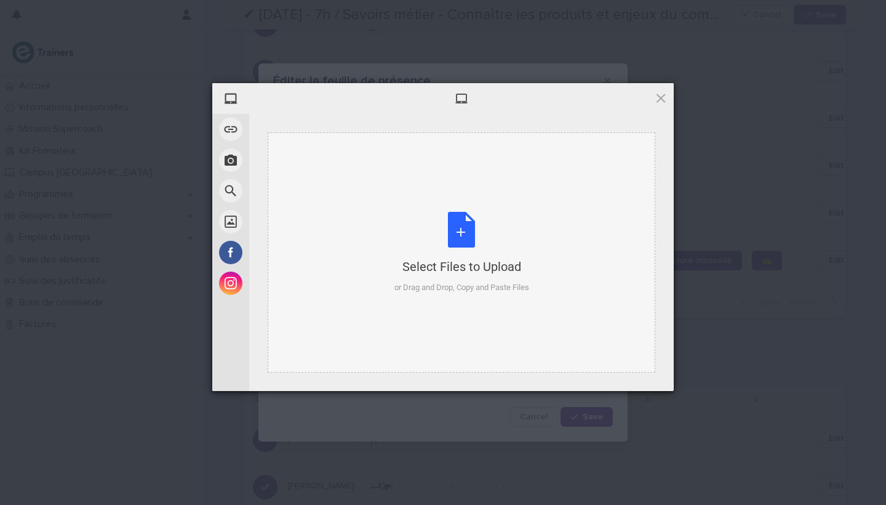
click at [460, 207] on div "Select Files to Upload or Drag and Drop, Copy and Paste Files" at bounding box center [462, 252] width 388 height 240
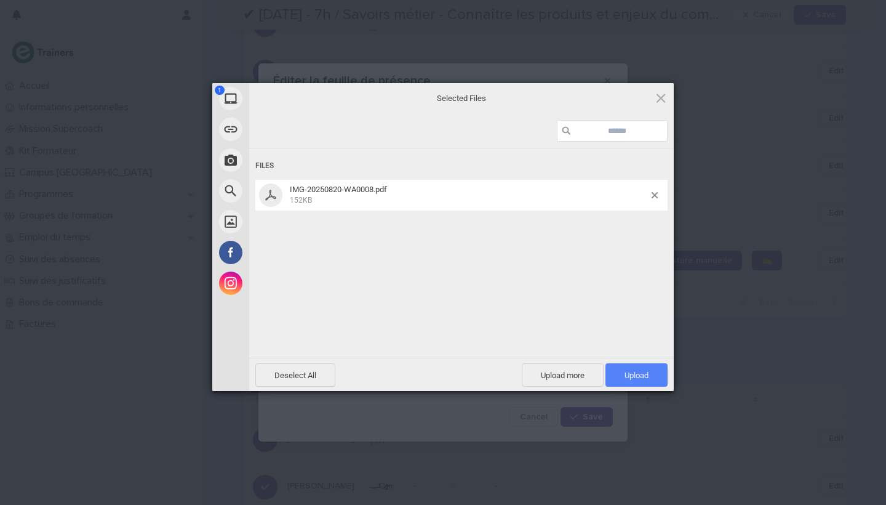
click at [642, 373] on span "Upload 1" at bounding box center [637, 374] width 24 height 9
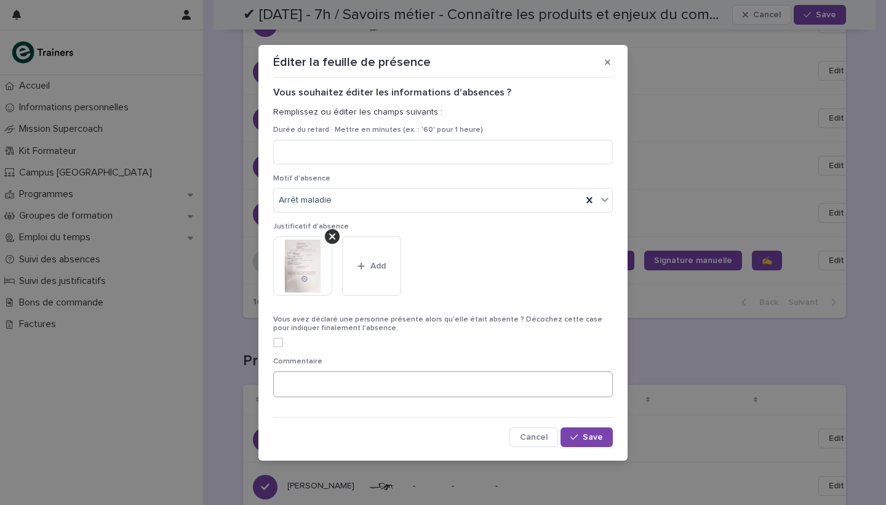
scroll to position [5, 0]
click at [418, 375] on textarea at bounding box center [443, 385] width 340 height 26
type textarea "*"
click at [382, 383] on textarea "**********" at bounding box center [441, 385] width 337 height 26
click at [452, 384] on textarea "**********" at bounding box center [441, 385] width 337 height 26
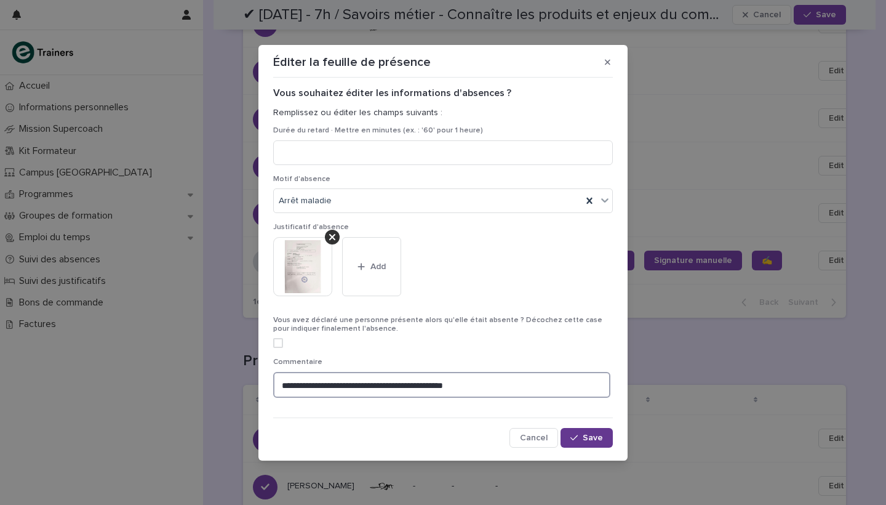
type textarea "**********"
click at [581, 436] on div "button" at bounding box center [576, 437] width 12 height 9
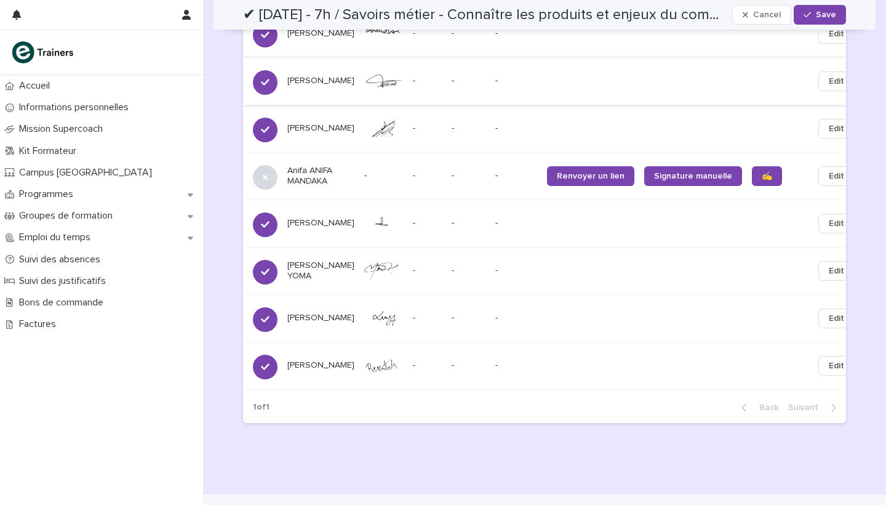
scroll to position [1949, 0]
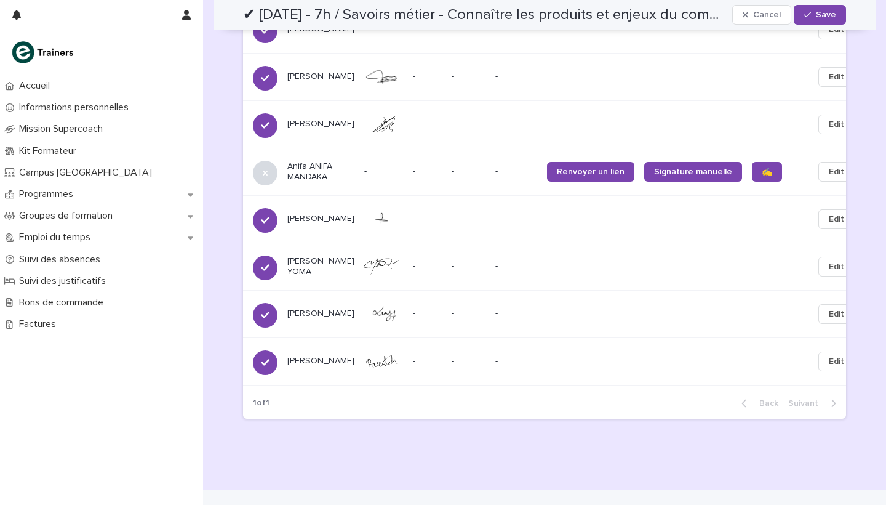
click at [829, 178] on span "Edit" at bounding box center [836, 172] width 15 height 12
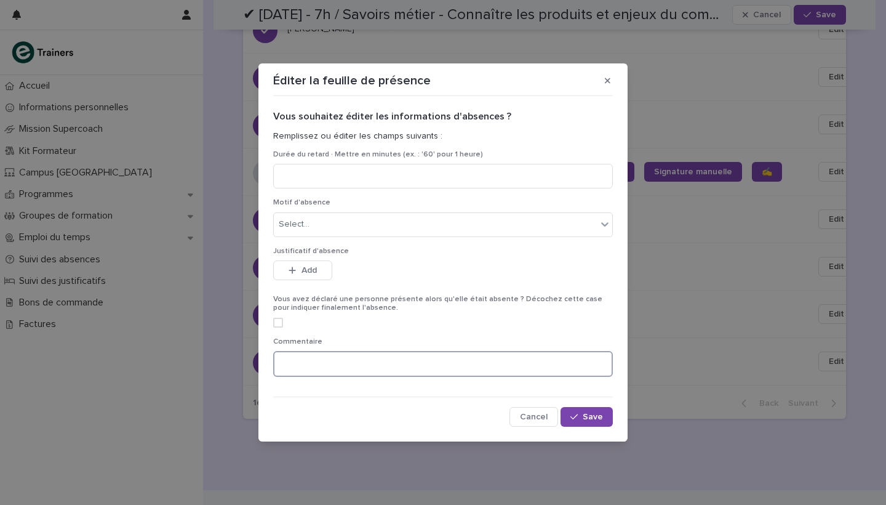
click at [400, 367] on textarea at bounding box center [443, 364] width 340 height 26
type textarea "**********"
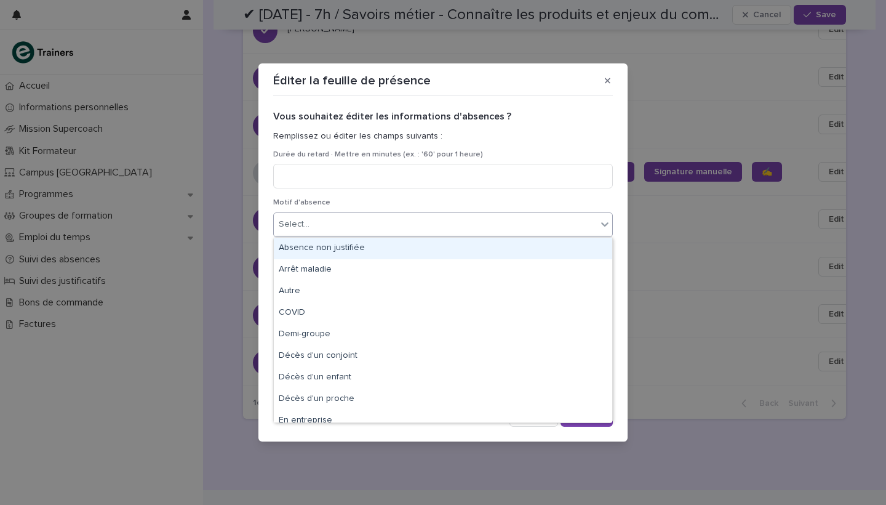
click at [373, 226] on div "Select..." at bounding box center [435, 224] width 323 height 20
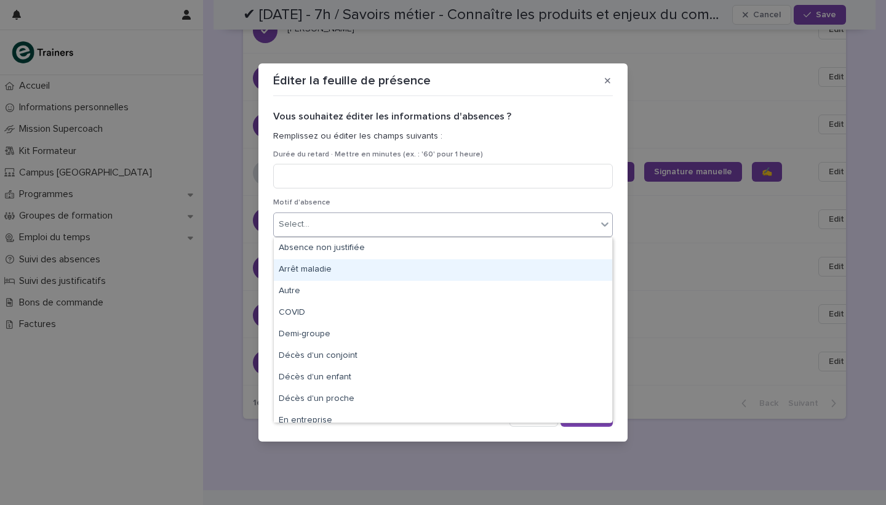
click at [364, 264] on div "Arrêt maladie" at bounding box center [443, 270] width 338 height 22
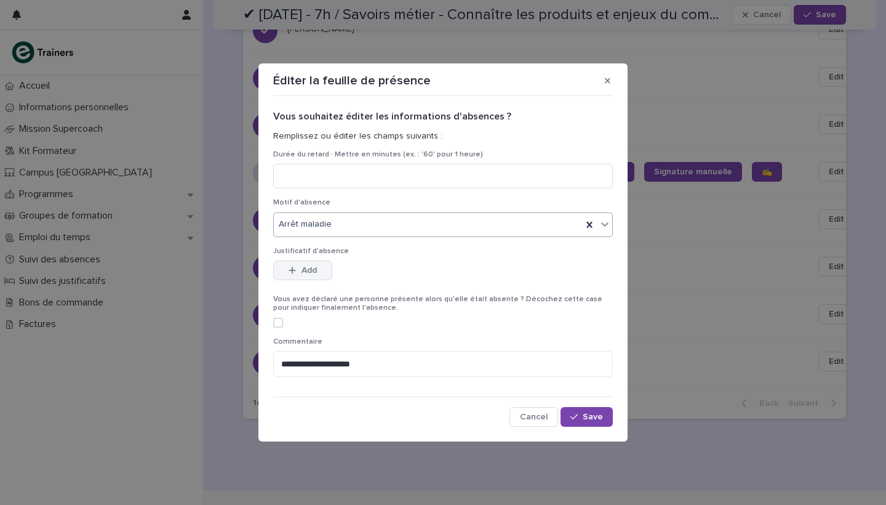
click at [306, 265] on button "Add" at bounding box center [302, 270] width 59 height 20
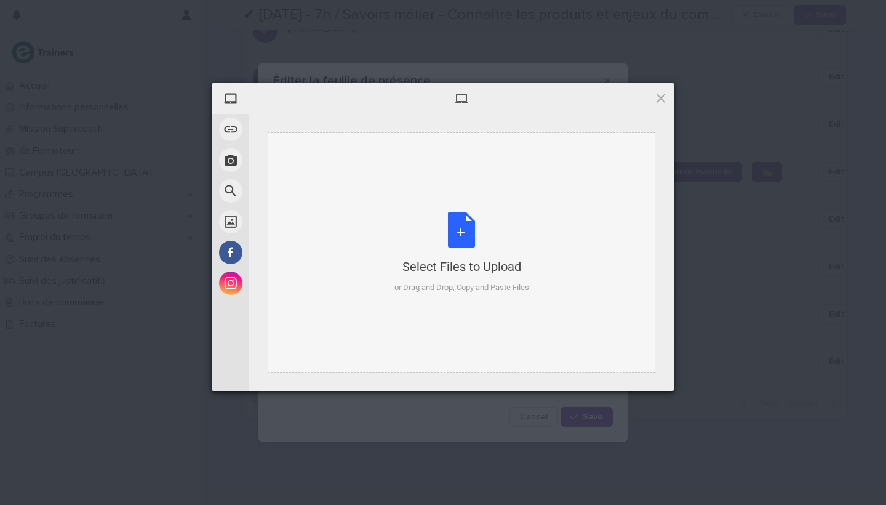
click at [455, 231] on div "Select Files to Upload or Drag and Drop, Copy and Paste Files" at bounding box center [461, 253] width 135 height 82
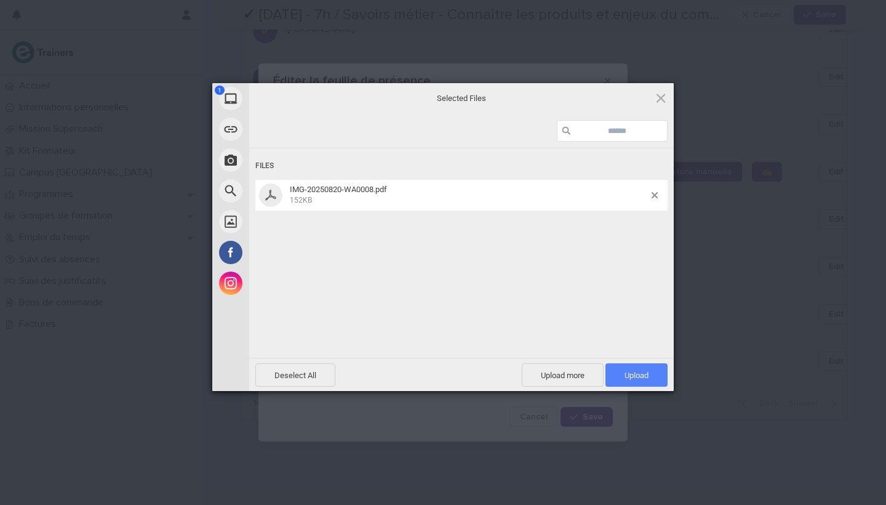
click at [625, 372] on span "Upload 1" at bounding box center [637, 374] width 24 height 9
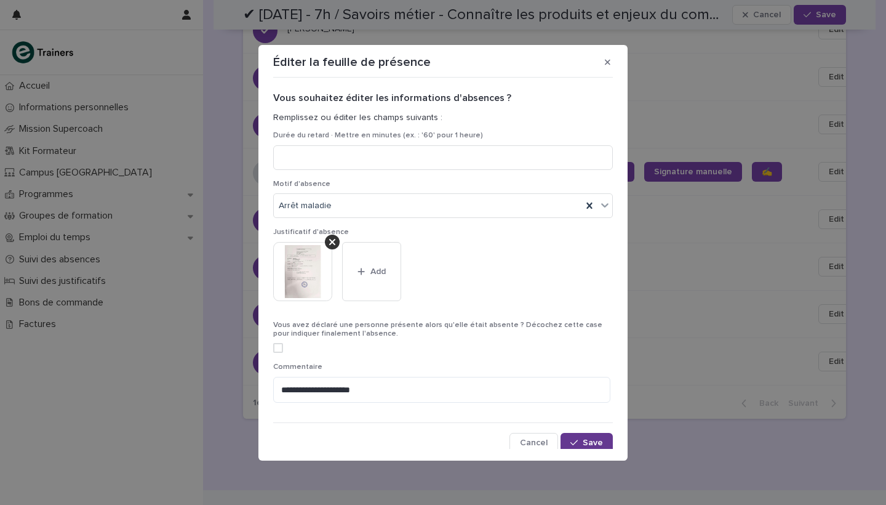
click at [594, 438] on span "Save" at bounding box center [593, 442] width 20 height 9
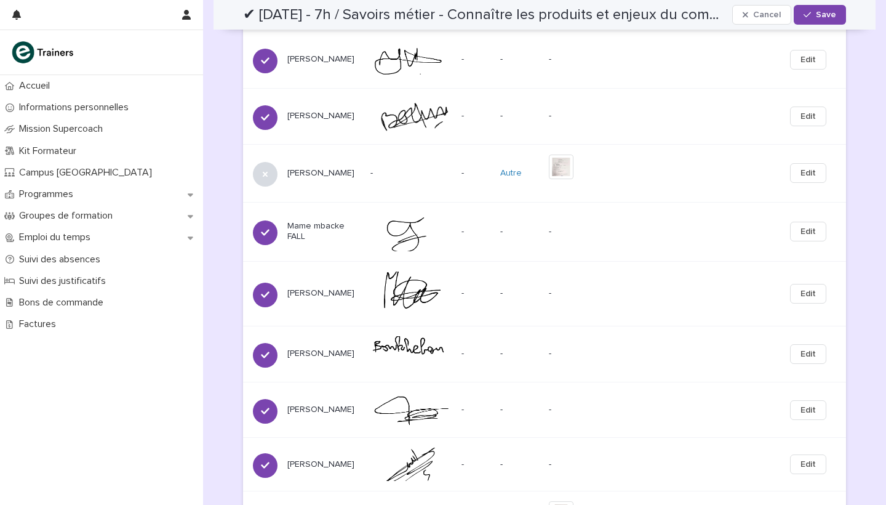
scroll to position [1676, 0]
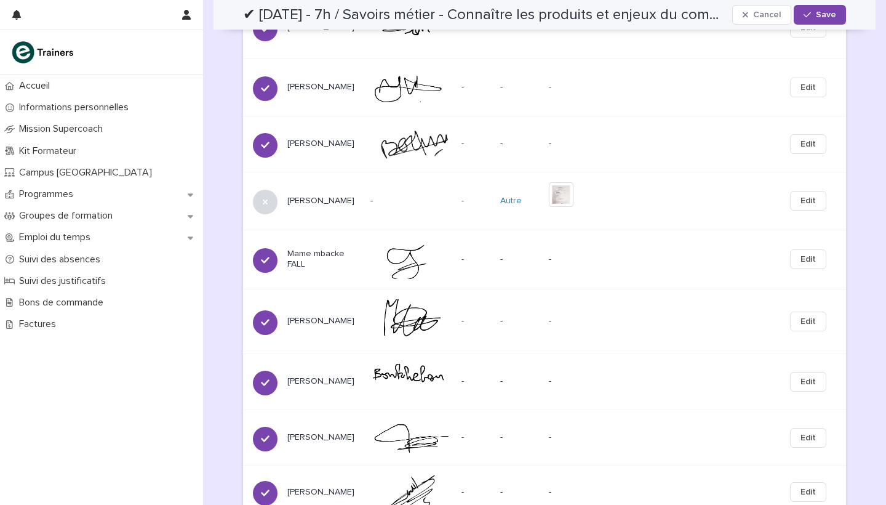
click at [819, 210] on button "Edit" at bounding box center [808, 201] width 36 height 20
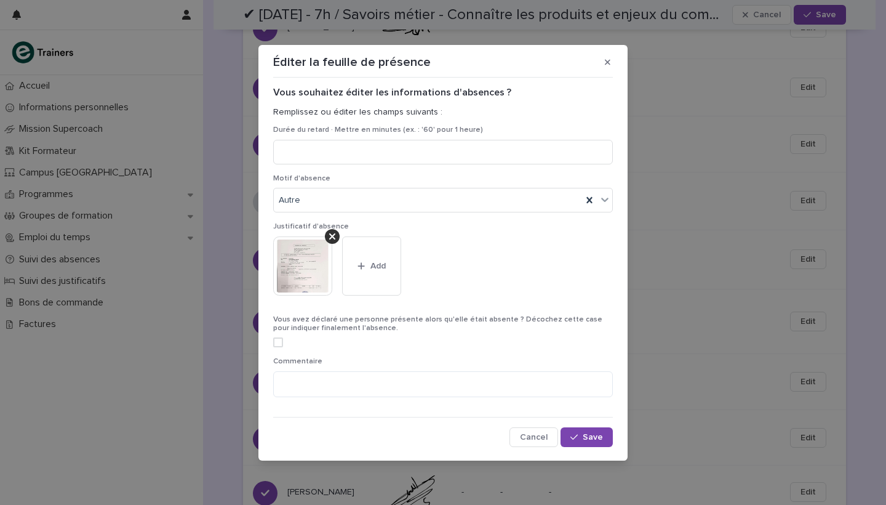
scroll to position [5, 0]
click at [610, 68] on button "button" at bounding box center [608, 62] width 20 height 20
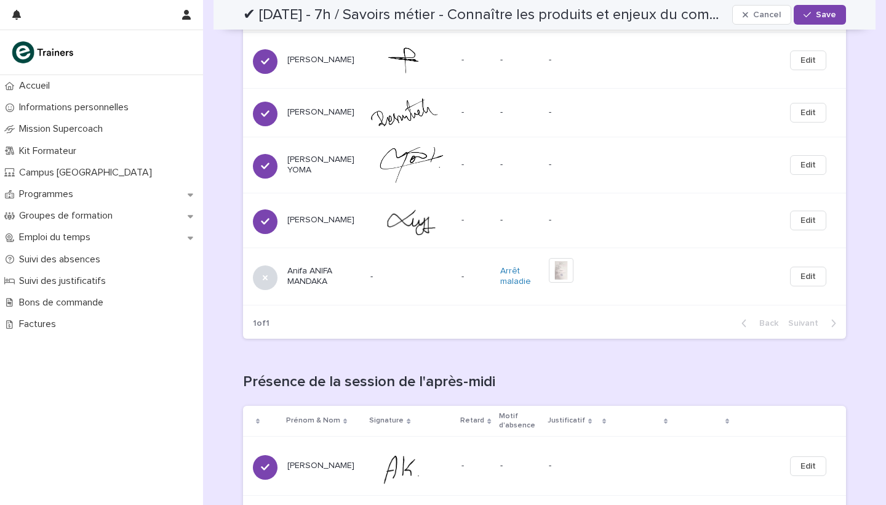
scroll to position [1174, 0]
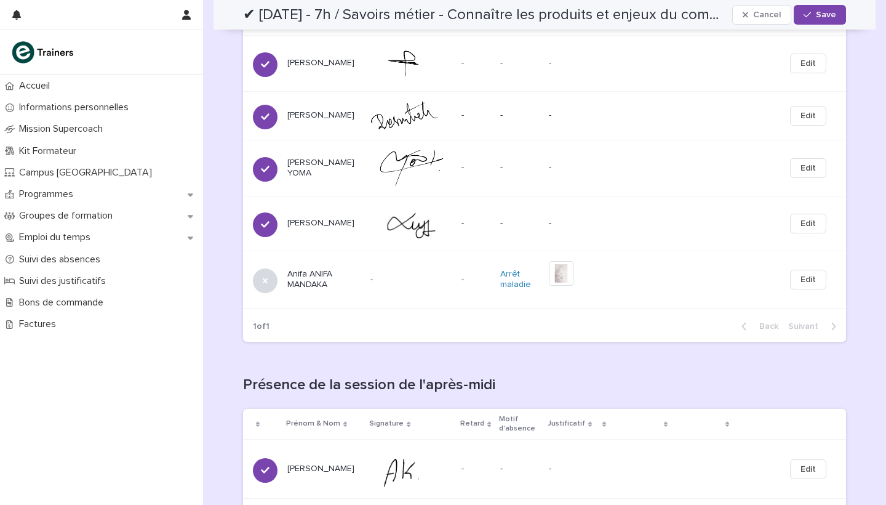
click at [812, 286] on span "Edit" at bounding box center [808, 279] width 15 height 12
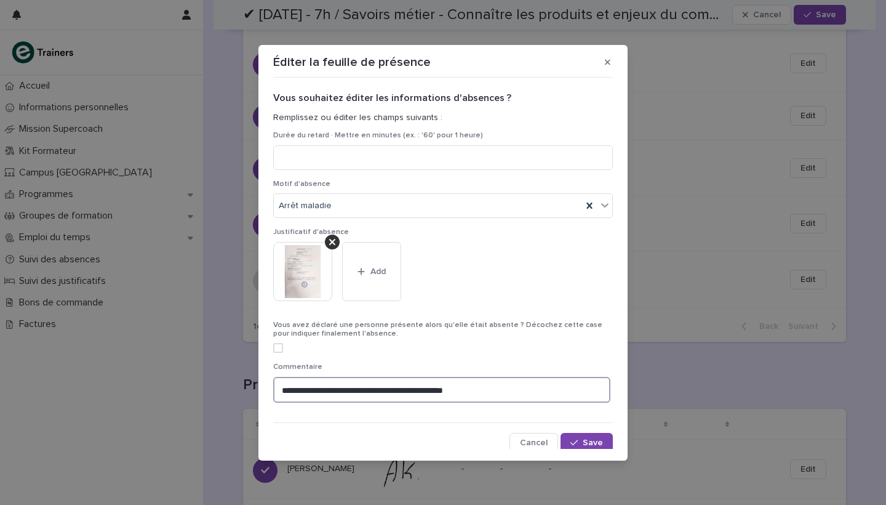
click at [363, 388] on textarea "**********" at bounding box center [441, 390] width 337 height 26
click at [310, 388] on textarea "**********" at bounding box center [441, 390] width 337 height 26
type textarea "**********"
click at [585, 442] on span "Save" at bounding box center [593, 442] width 20 height 9
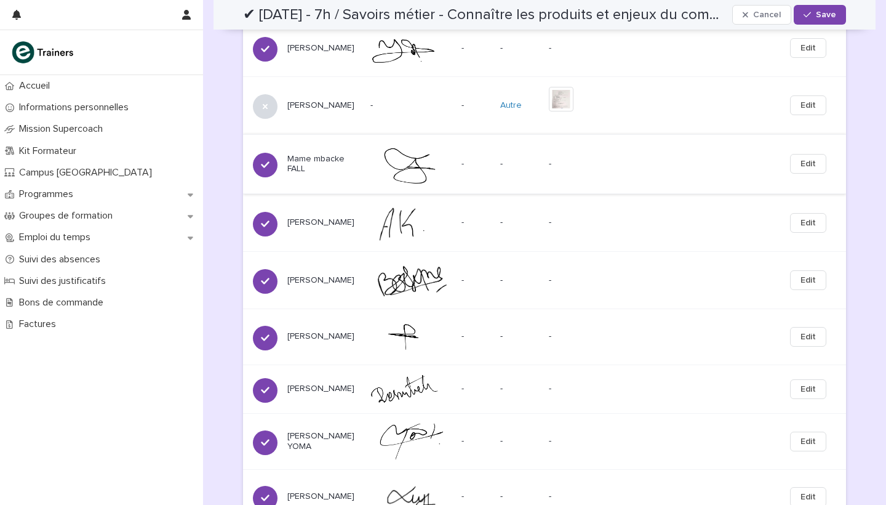
scroll to position [786, 0]
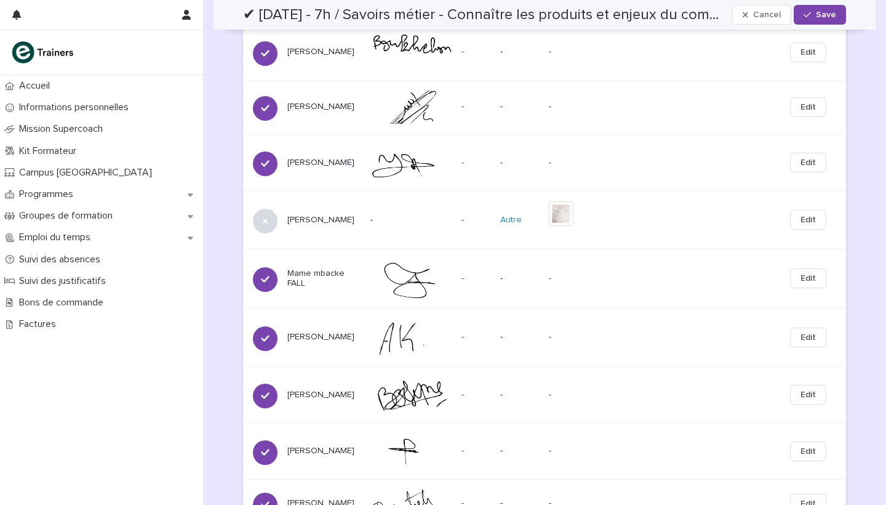
click at [799, 224] on button "Edit" at bounding box center [808, 220] width 36 height 20
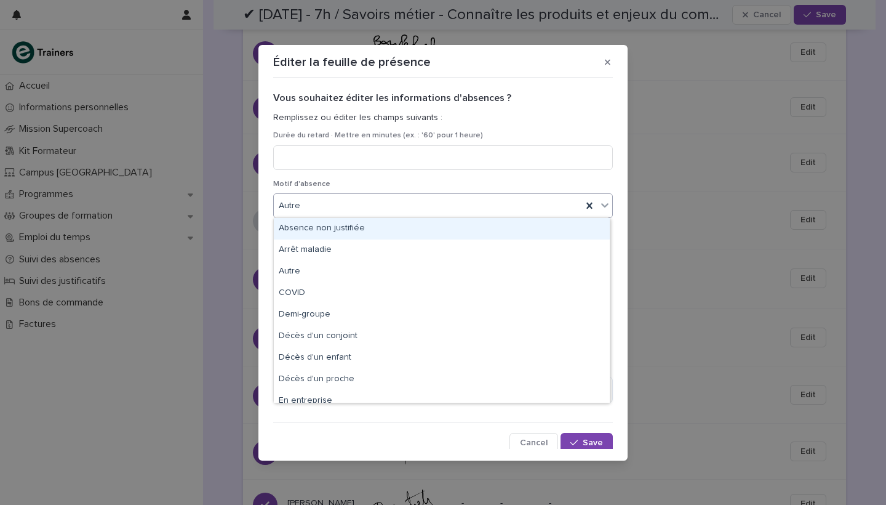
click at [454, 198] on div "Autre" at bounding box center [428, 206] width 308 height 20
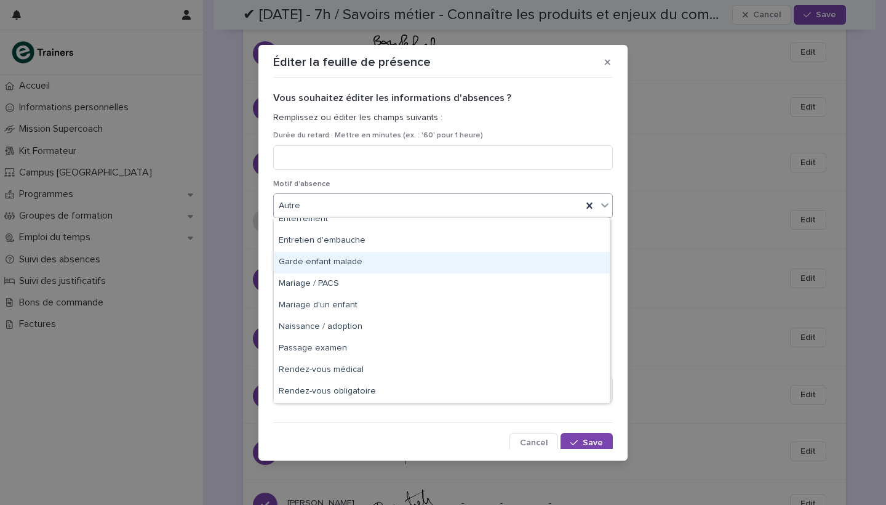
scroll to position [225, 0]
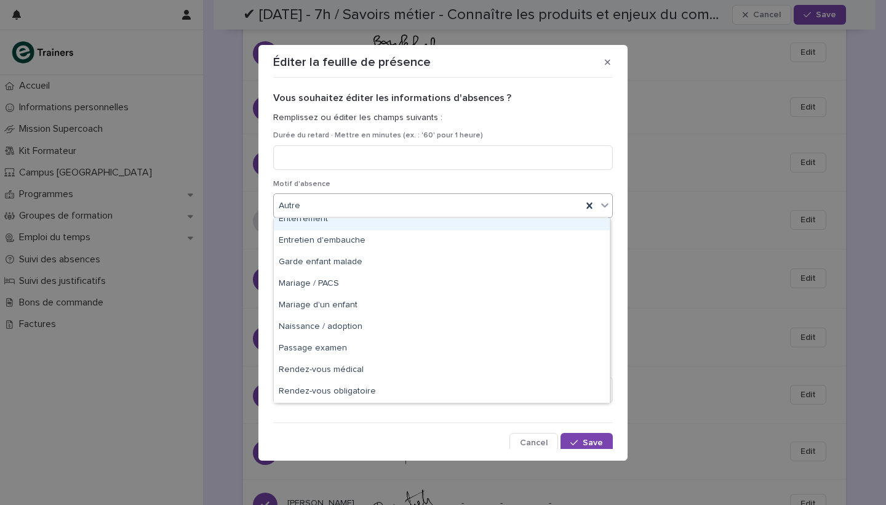
click at [602, 183] on p "Motif d'absence" at bounding box center [443, 184] width 340 height 9
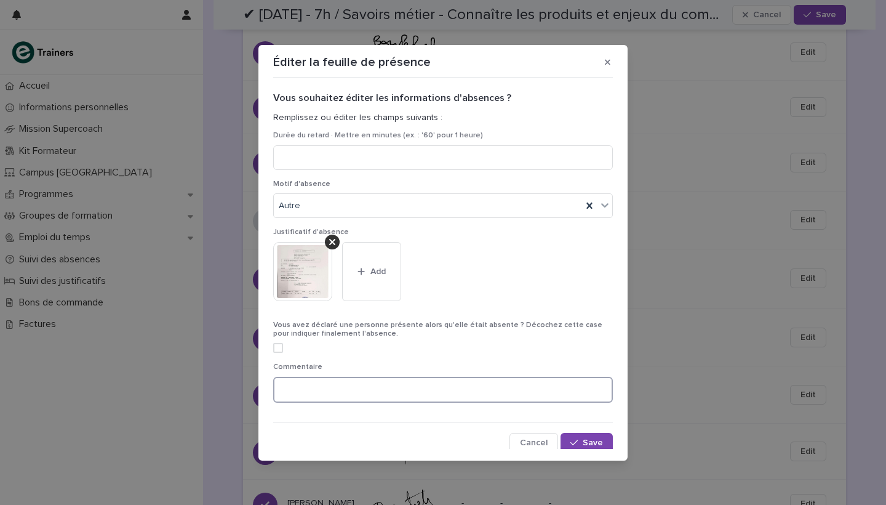
click at [418, 388] on textarea at bounding box center [443, 390] width 340 height 26
click at [400, 392] on textarea "**********" at bounding box center [441, 390] width 337 height 26
click at [404, 389] on textarea "**********" at bounding box center [441, 390] width 337 height 26
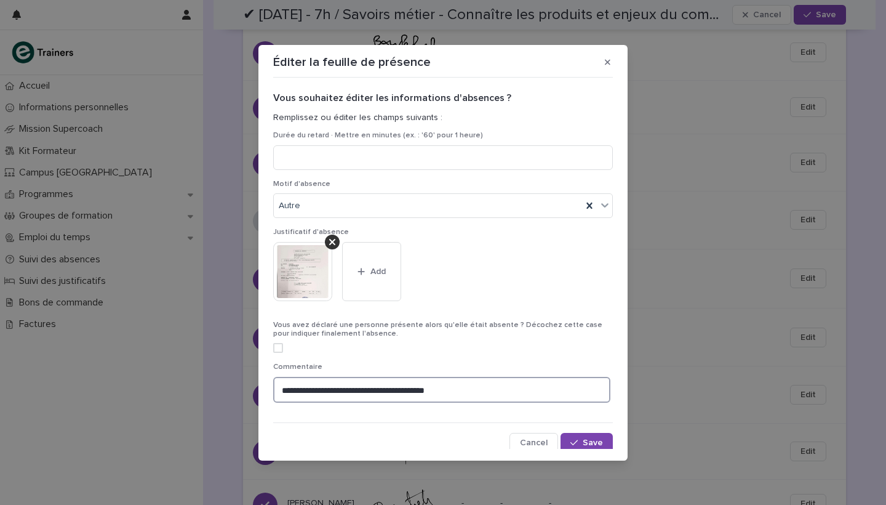
click at [418, 391] on textarea "**********" at bounding box center [441, 390] width 337 height 26
click at [451, 388] on textarea "**********" at bounding box center [441, 390] width 337 height 26
click at [422, 391] on textarea "**********" at bounding box center [441, 390] width 337 height 26
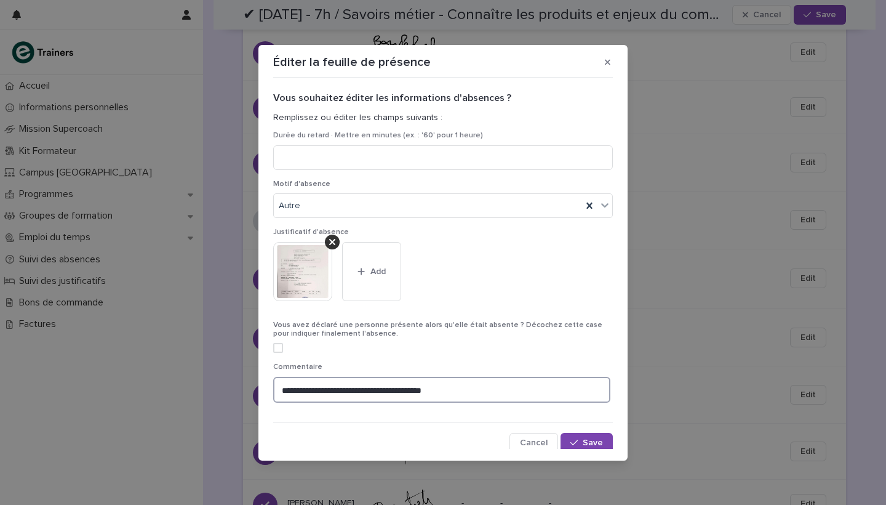
click at [422, 391] on textarea "**********" at bounding box center [441, 390] width 337 height 26
type textarea "**********"
click at [594, 441] on span "Save" at bounding box center [593, 442] width 20 height 9
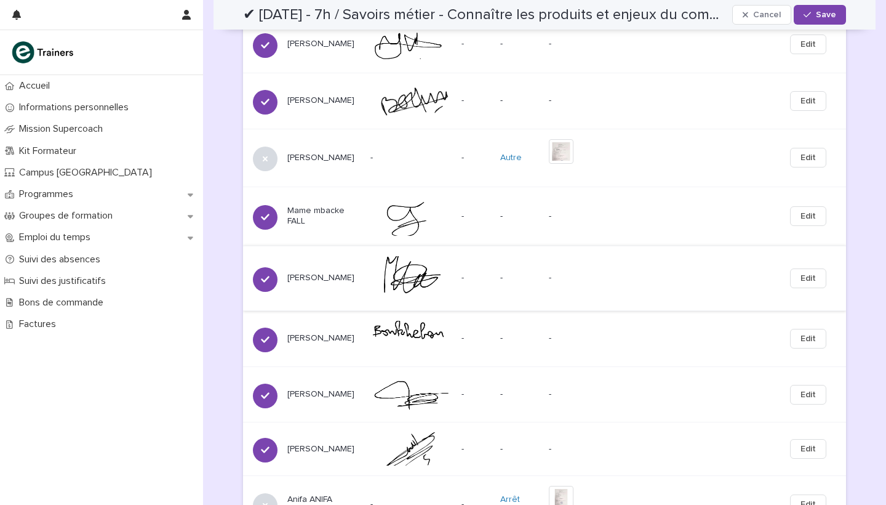
scroll to position [1718, 0]
click at [800, 168] on button "Edit" at bounding box center [808, 158] width 36 height 20
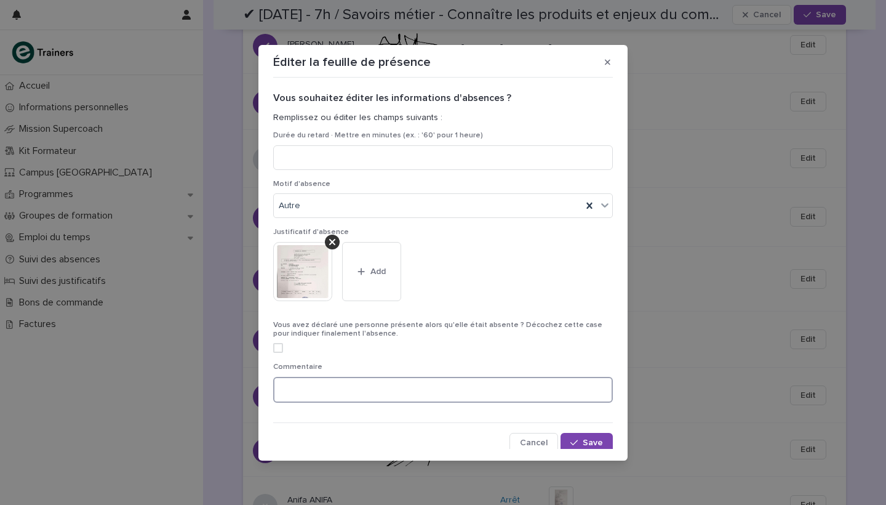
click at [447, 395] on textarea at bounding box center [443, 390] width 340 height 26
paste textarea "**********"
type textarea "**********"
click at [590, 434] on button "Save" at bounding box center [587, 443] width 52 height 20
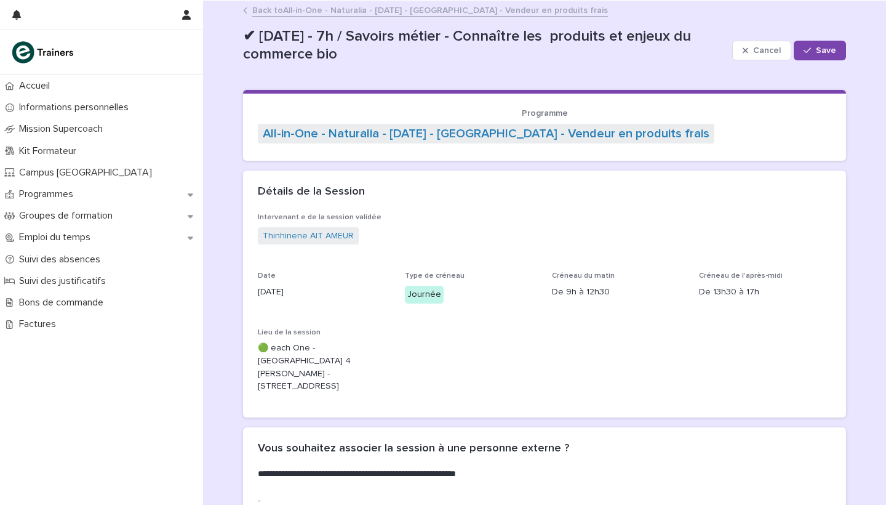
scroll to position [0, 0]
click at [817, 49] on span "Save" at bounding box center [826, 50] width 20 height 9
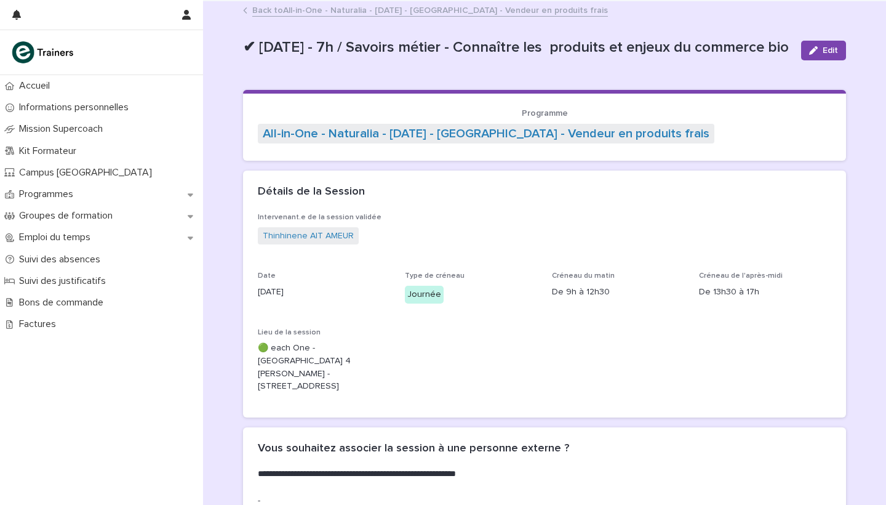
click at [402, 14] on link "Back to All-in-One - Naturalia - [DATE] - [GEOGRAPHIC_DATA] - Vendeur en produi…" at bounding box center [430, 9] width 356 height 14
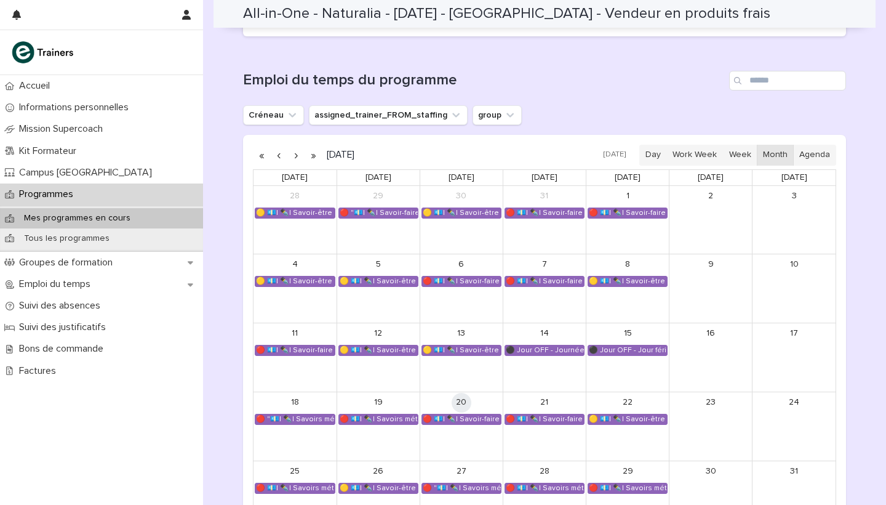
scroll to position [758, 0]
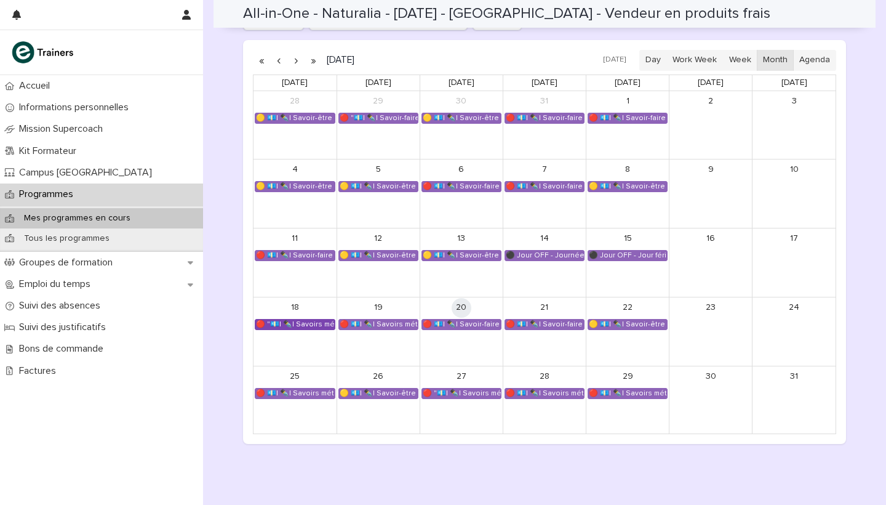
click at [307, 322] on div "🔴 "💶| ✒️| Savoirs métier - Découvrir le métier de vendeur en produits frais, bi…" at bounding box center [294, 324] width 79 height 10
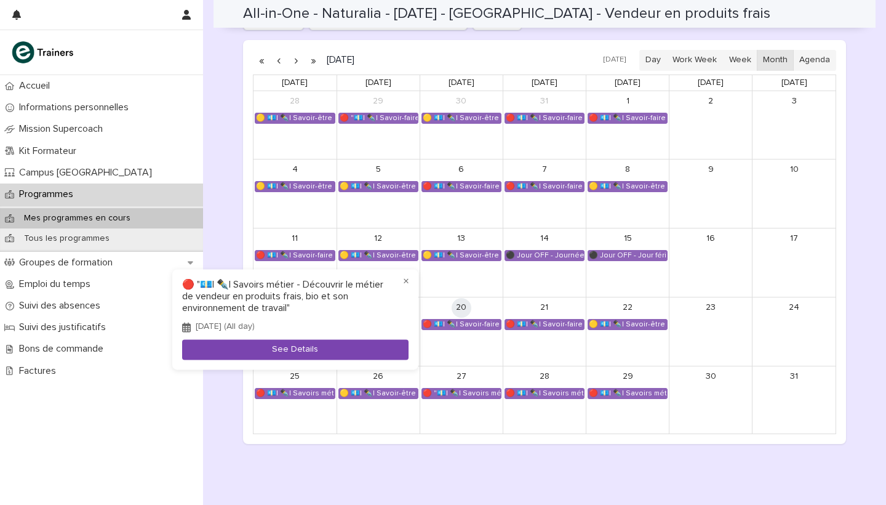
click at [330, 350] on button "See Details" at bounding box center [295, 350] width 226 height 20
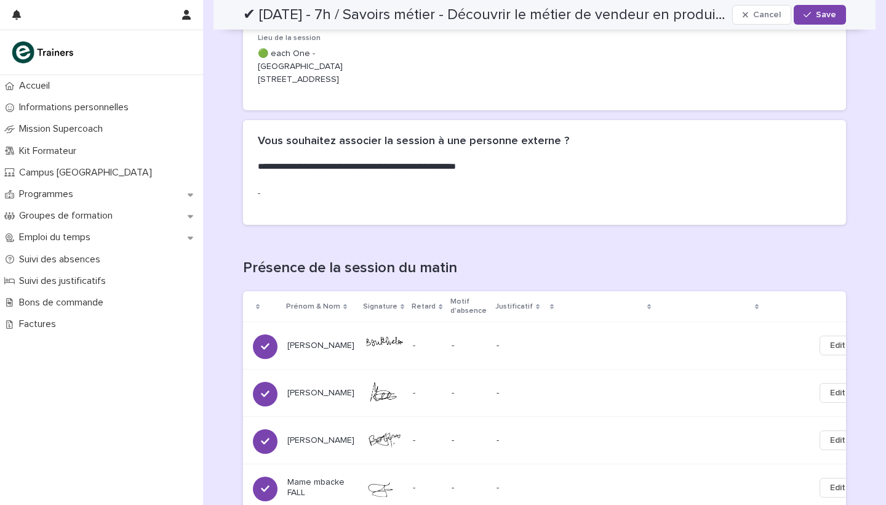
scroll to position [121, 0]
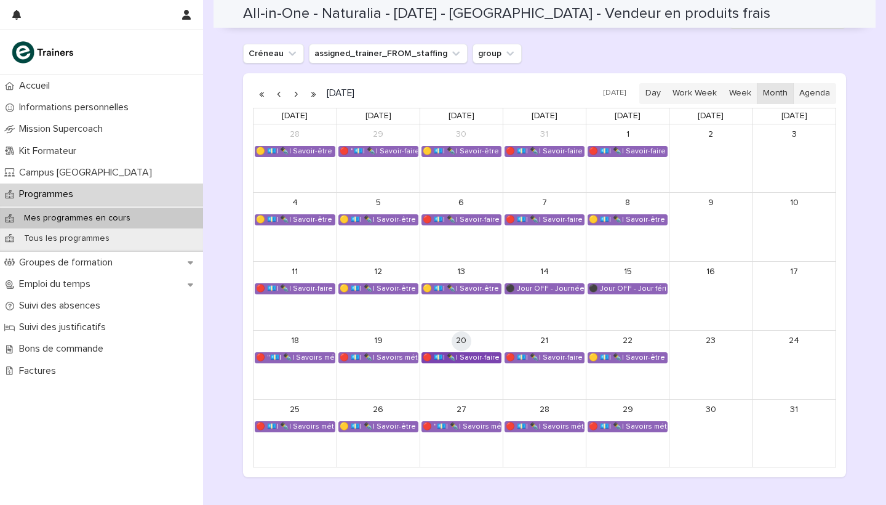
scroll to position [738, 0]
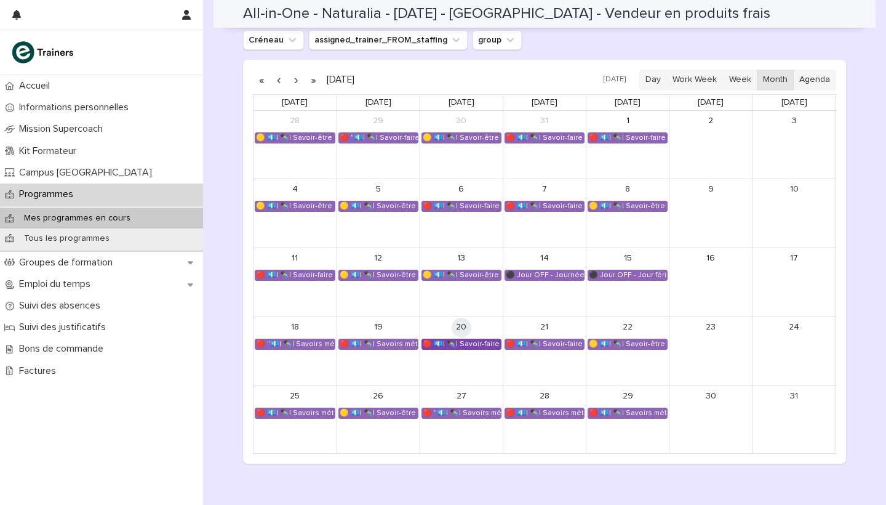
click at [464, 339] on div "🔴 💶| ✒️| Savoir-faire métier - Conduite de l’entretien de vente et conseil clie…" at bounding box center [461, 344] width 79 height 10
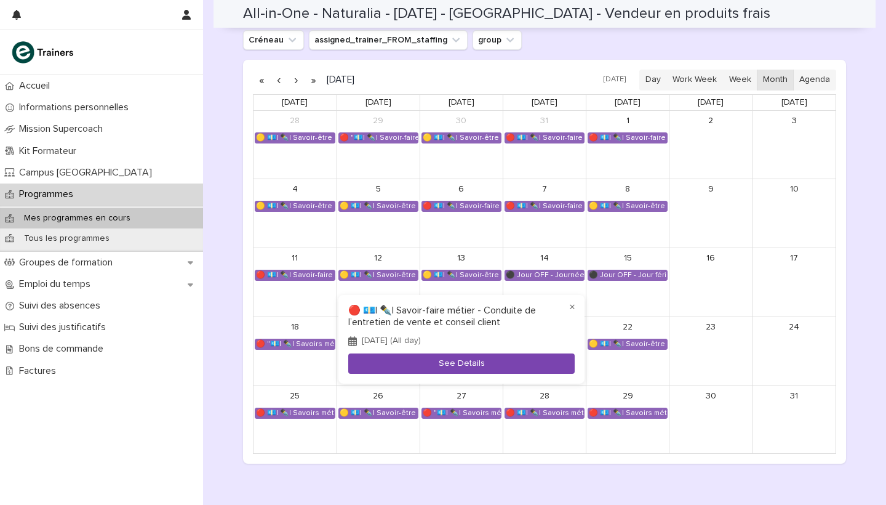
click at [469, 359] on button "See Details" at bounding box center [461, 363] width 226 height 20
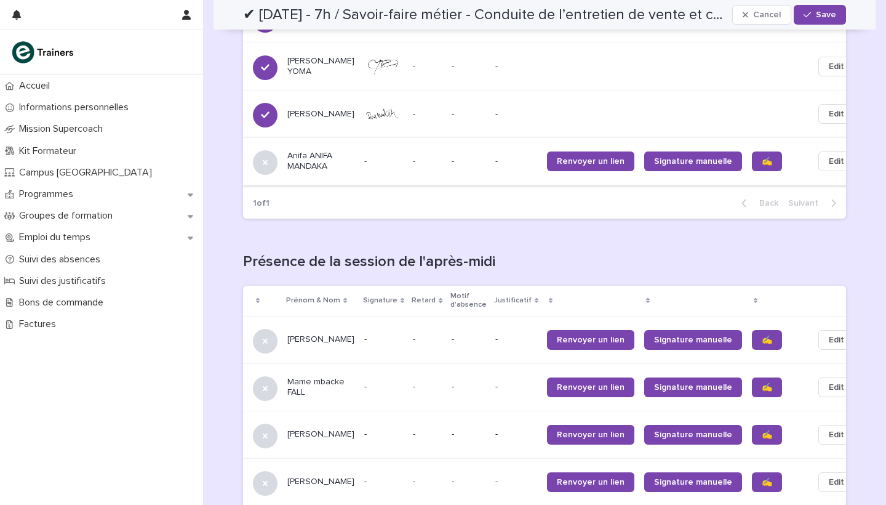
scroll to position [1142, 0]
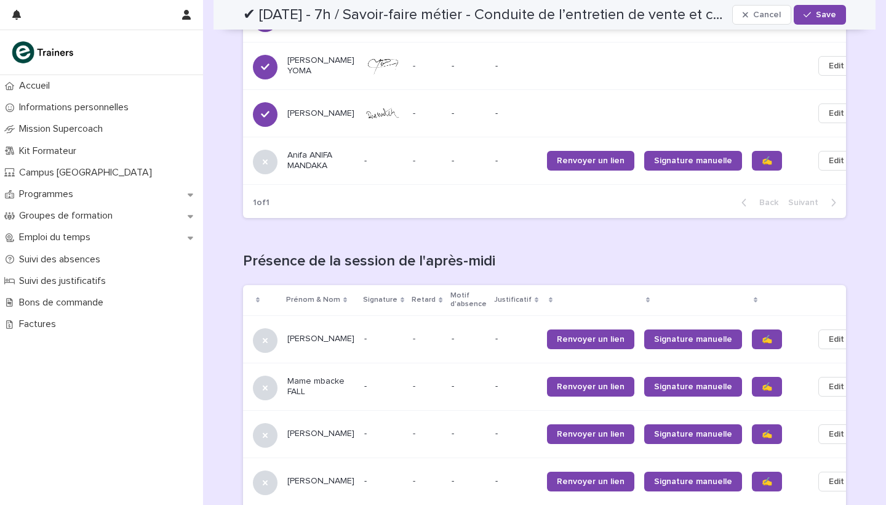
click at [818, 156] on button "Edit" at bounding box center [836, 161] width 36 height 20
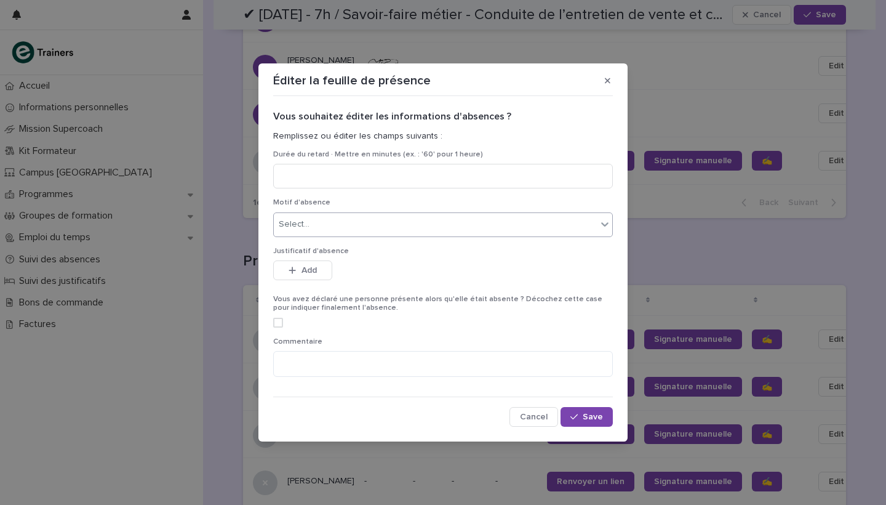
click at [374, 234] on div "Select..." at bounding box center [435, 224] width 323 height 20
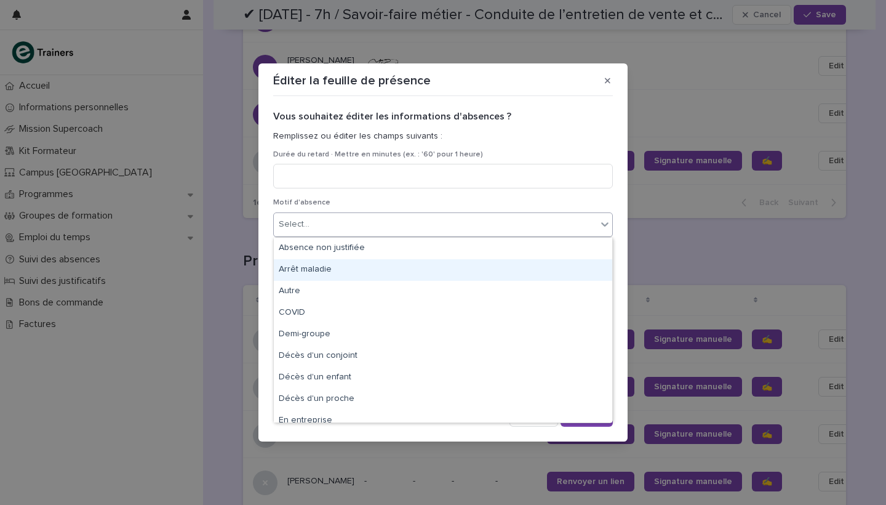
click at [366, 271] on div "Arrêt maladie" at bounding box center [443, 270] width 338 height 22
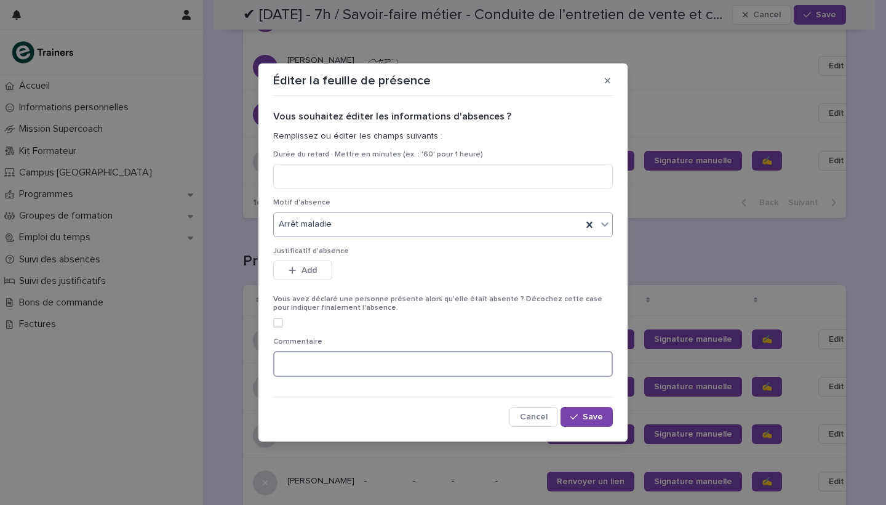
click at [372, 365] on textarea at bounding box center [443, 364] width 340 height 26
click at [380, 365] on textarea "**********" at bounding box center [443, 364] width 340 height 26
type textarea "**********"
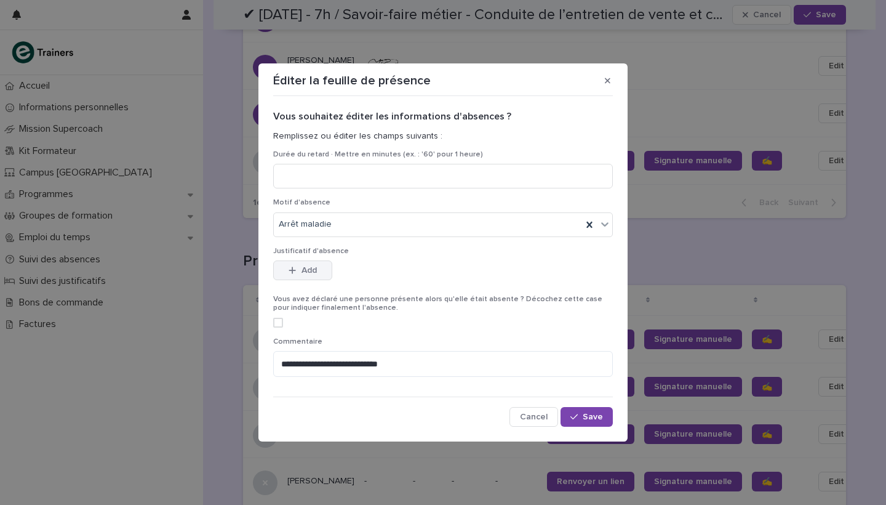
click at [310, 266] on span "Add" at bounding box center [309, 270] width 15 height 9
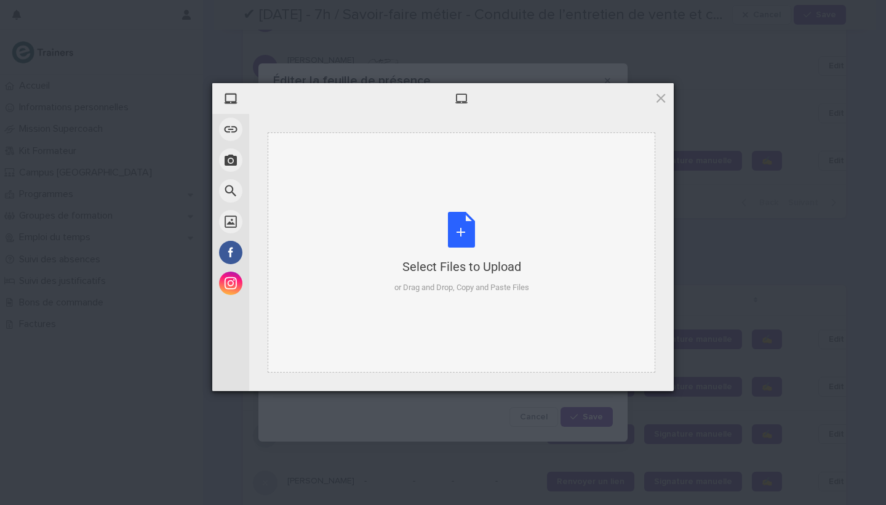
click at [463, 223] on div "Select Files to Upload or Drag and Drop, Copy and Paste Files" at bounding box center [461, 253] width 135 height 82
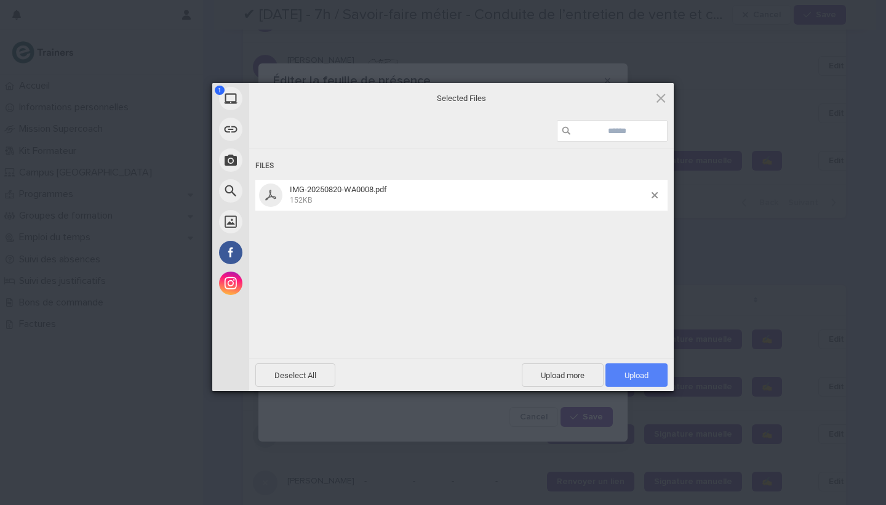
click at [640, 371] on span "Upload 1" at bounding box center [637, 374] width 24 height 9
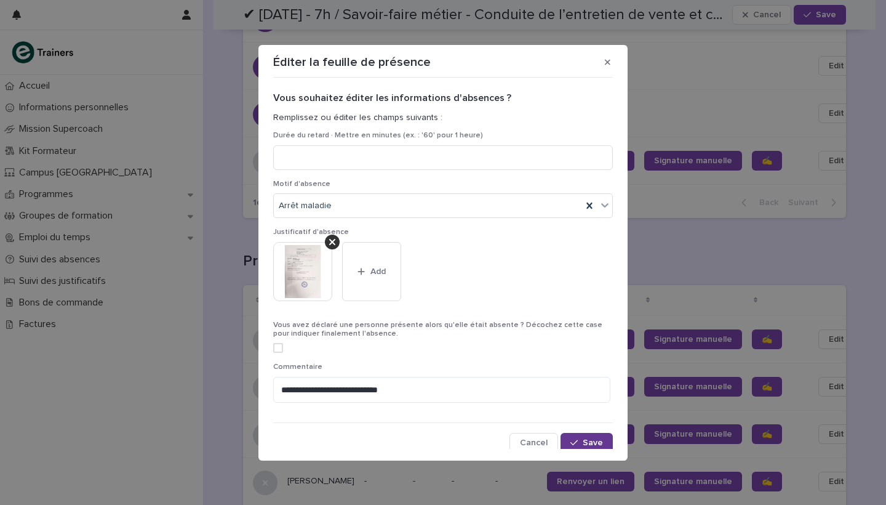
click at [588, 438] on span "Save" at bounding box center [593, 442] width 20 height 9
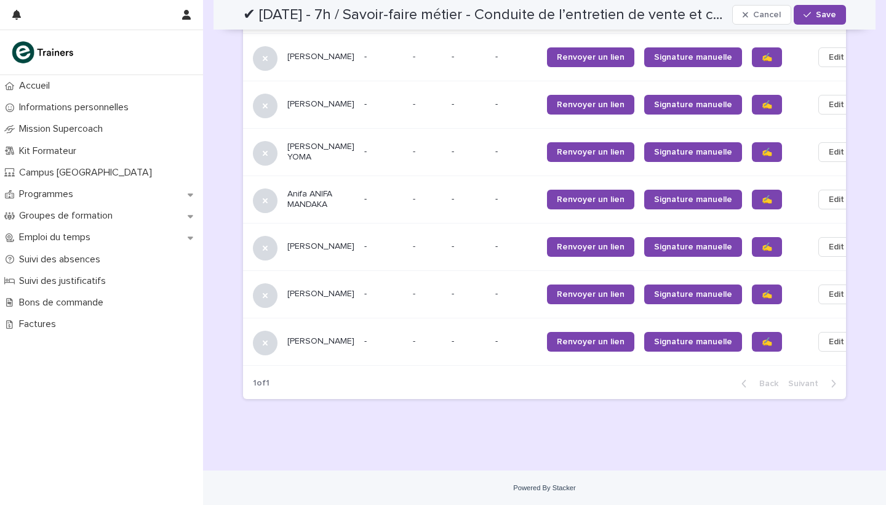
scroll to position [1839, 0]
click at [829, 193] on span "Edit" at bounding box center [836, 199] width 15 height 12
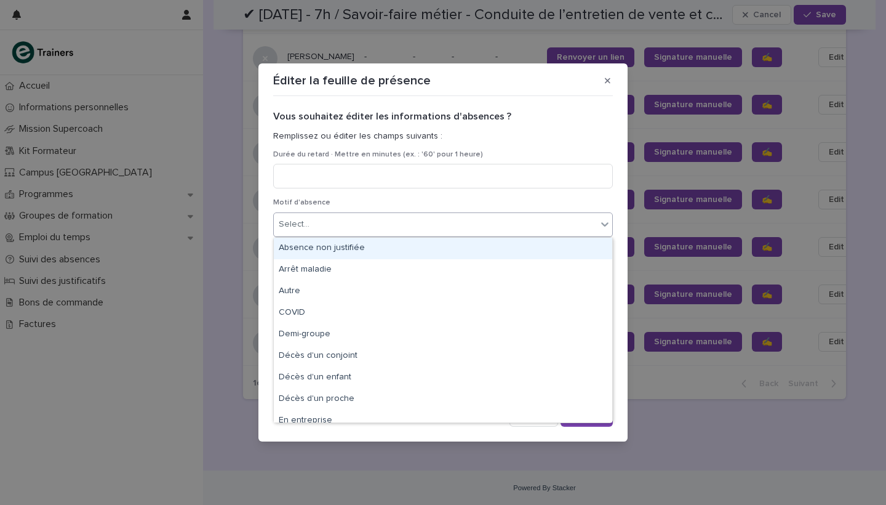
click at [406, 233] on div "Select..." at bounding box center [435, 224] width 323 height 20
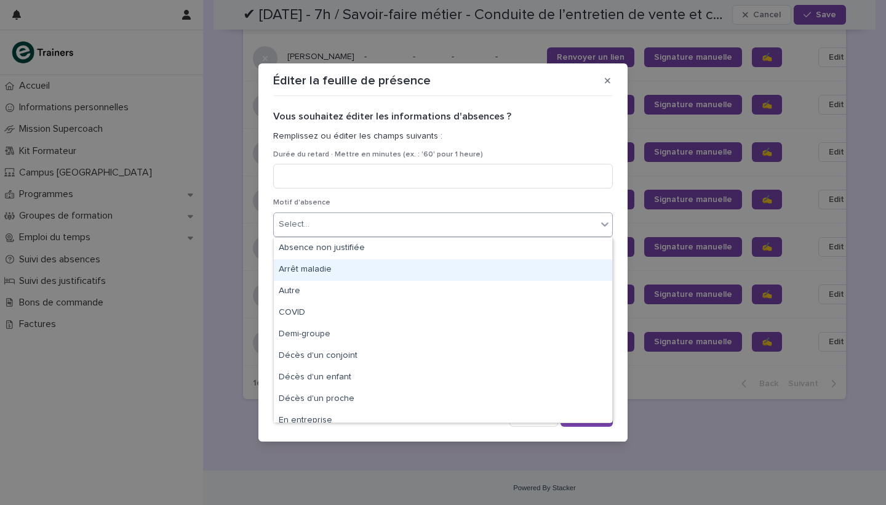
click at [398, 273] on div "Arrêt maladie" at bounding box center [443, 270] width 338 height 22
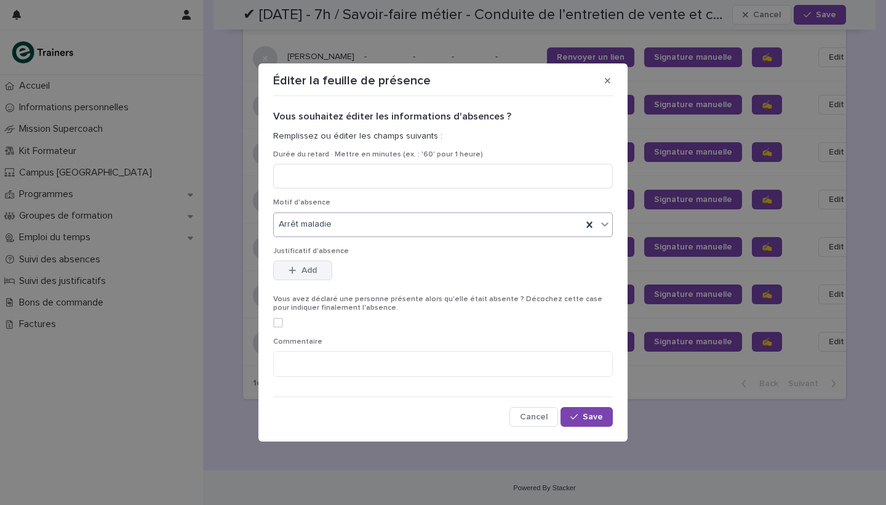
click at [313, 276] on button "Add" at bounding box center [302, 270] width 59 height 20
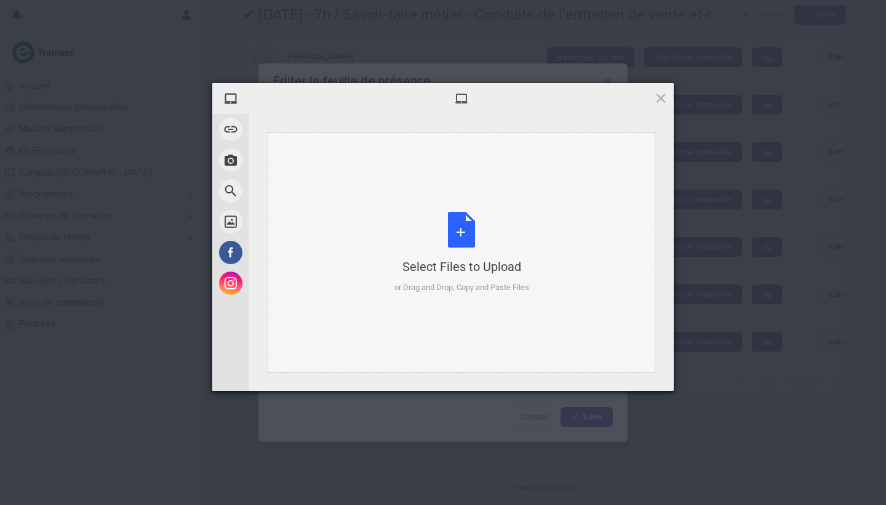
click at [463, 225] on div "Select Files to Upload or Drag and Drop, Copy and Paste Files" at bounding box center [461, 253] width 135 height 82
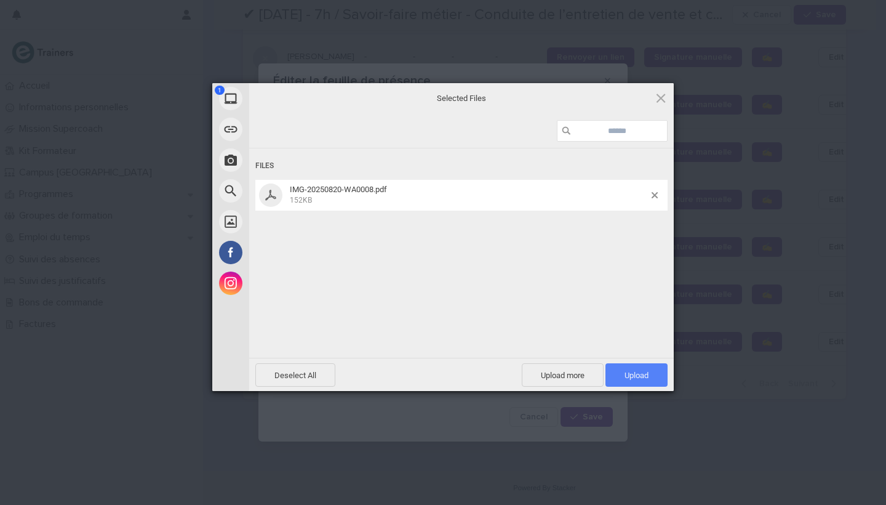
click at [624, 363] on span "Upload 1" at bounding box center [637, 374] width 62 height 23
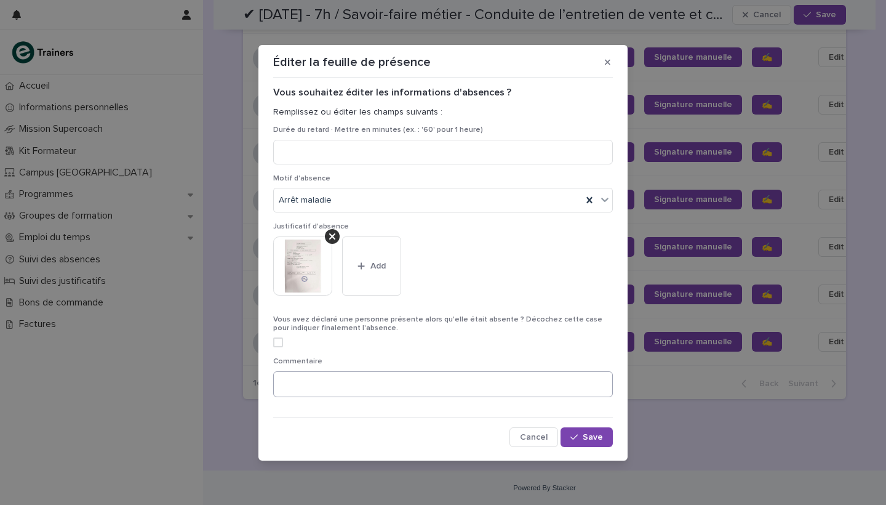
scroll to position [5, 0]
click at [396, 380] on textarea at bounding box center [443, 385] width 340 height 26
paste textarea "**********"
type textarea "**********"
click at [584, 433] on span "Save" at bounding box center [593, 437] width 20 height 9
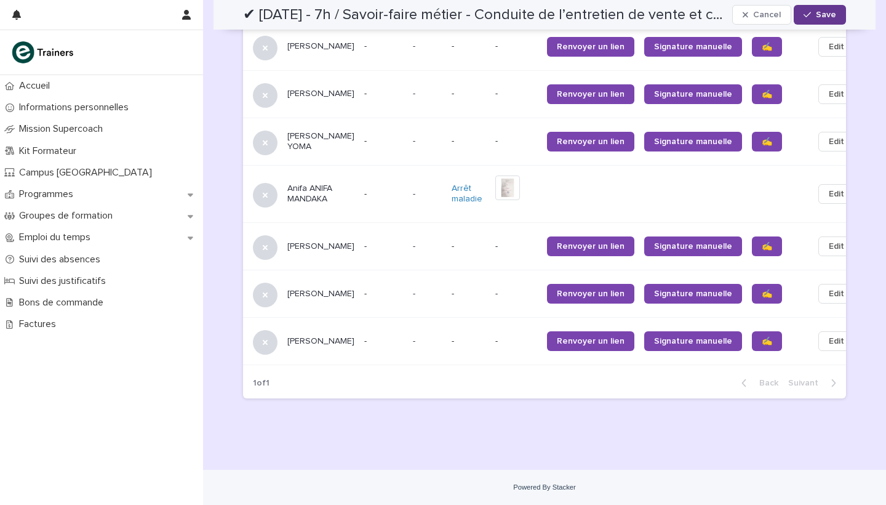
click at [825, 15] on span "Save" at bounding box center [826, 14] width 20 height 9
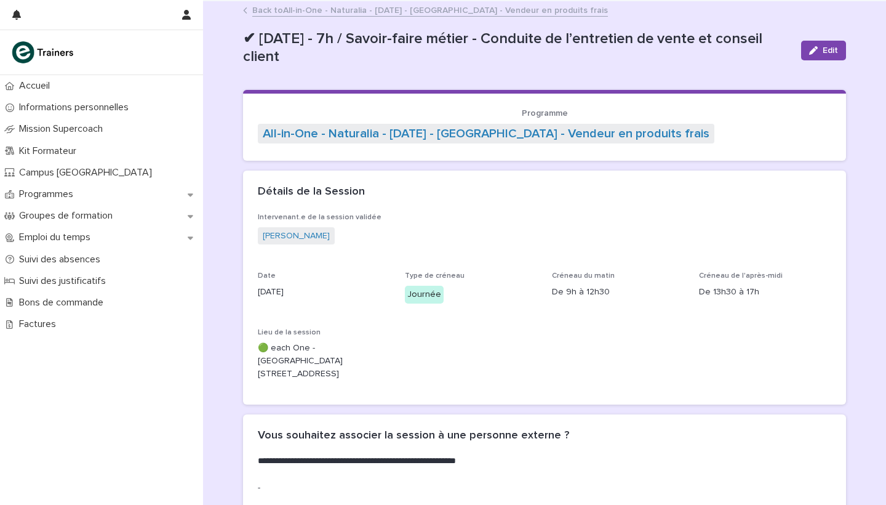
scroll to position [0, 0]
